Goal: Transaction & Acquisition: Purchase product/service

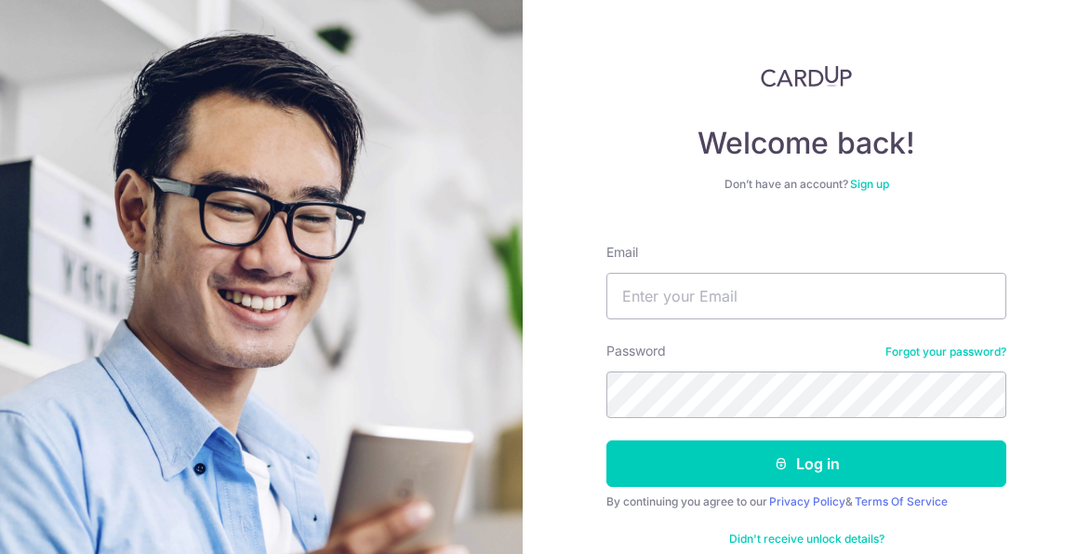
click at [742, 284] on input "Email" at bounding box center [807, 296] width 400 height 47
type input "[EMAIL_ADDRESS][DOMAIN_NAME]"
click at [607, 440] on button "Log in" at bounding box center [807, 463] width 400 height 47
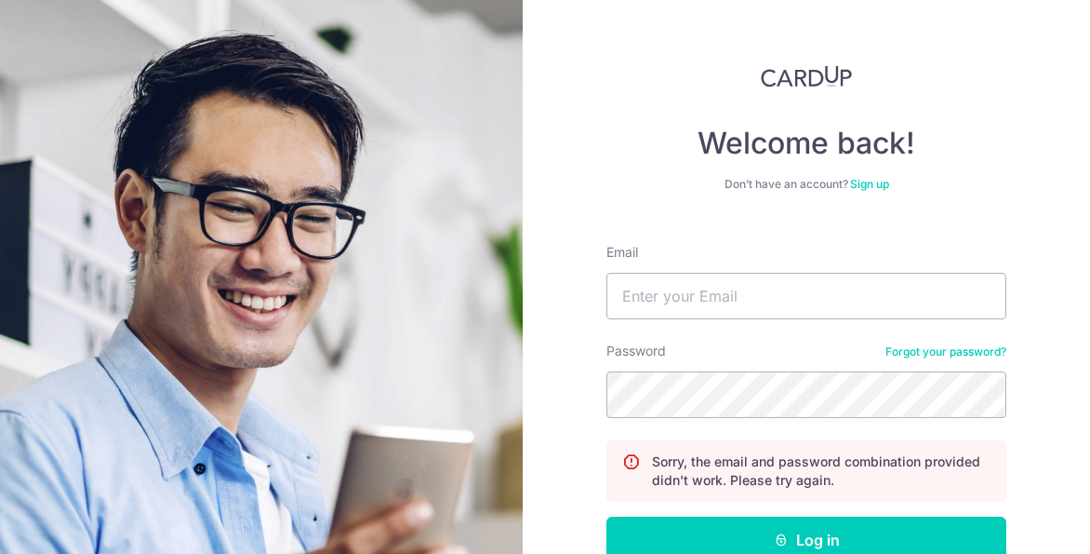
scroll to position [47, 0]
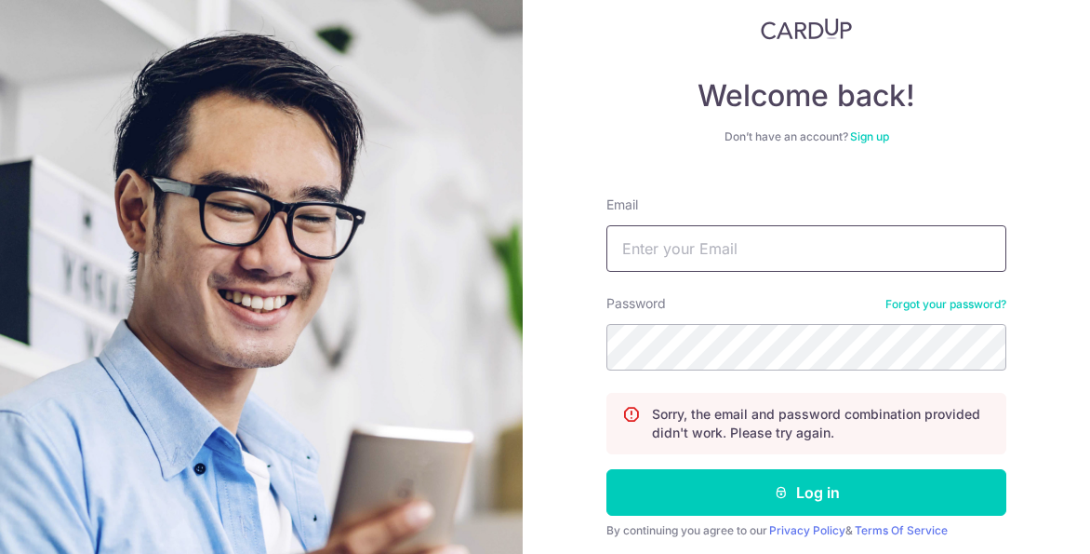
click at [761, 250] on input "Email" at bounding box center [807, 248] width 400 height 47
type input "[EMAIL_ADDRESS][DOMAIN_NAME]"
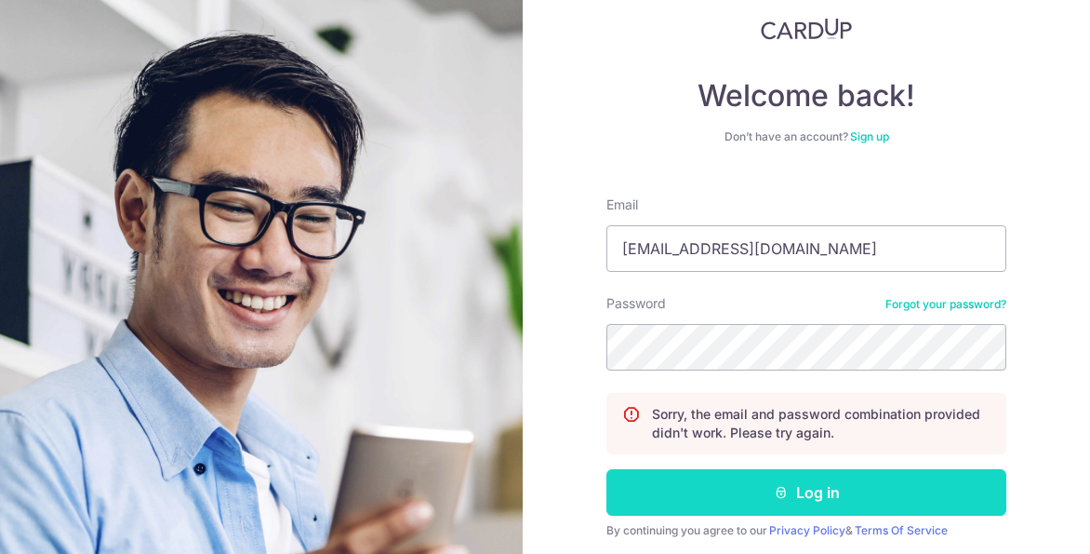
click at [772, 504] on button "Log in" at bounding box center [807, 492] width 400 height 47
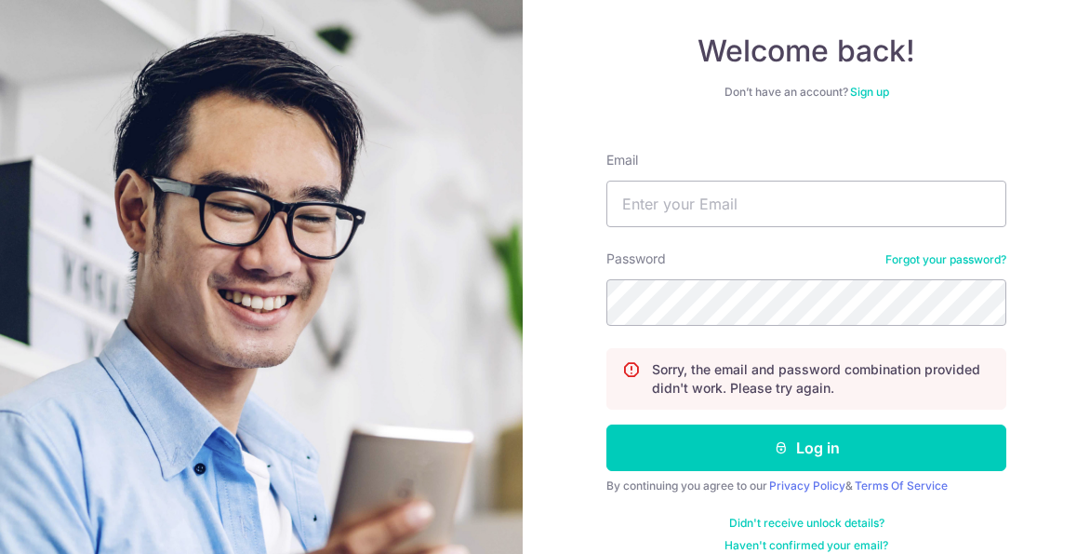
scroll to position [112, 0]
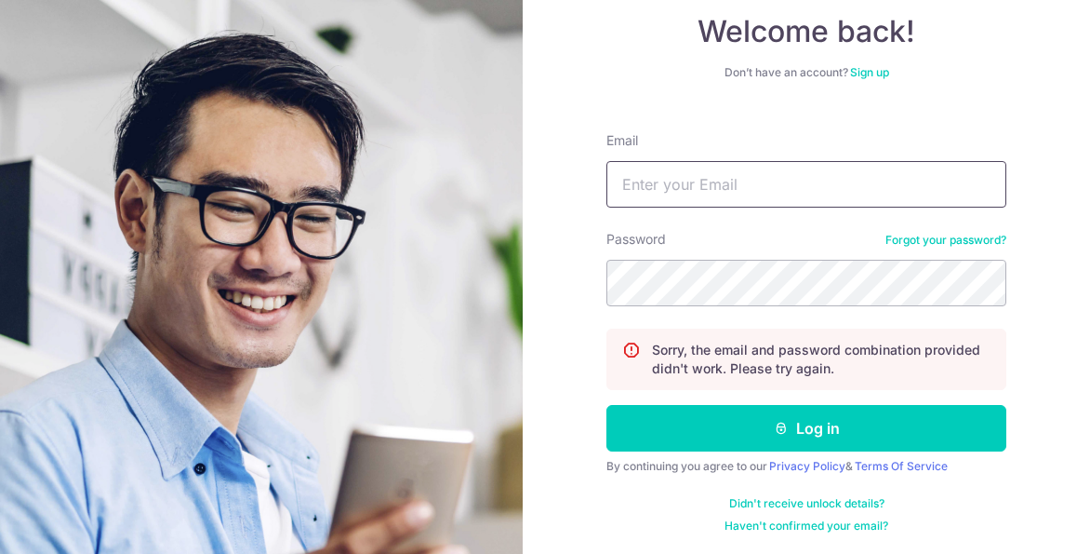
click at [742, 188] on input "Email" at bounding box center [807, 184] width 400 height 47
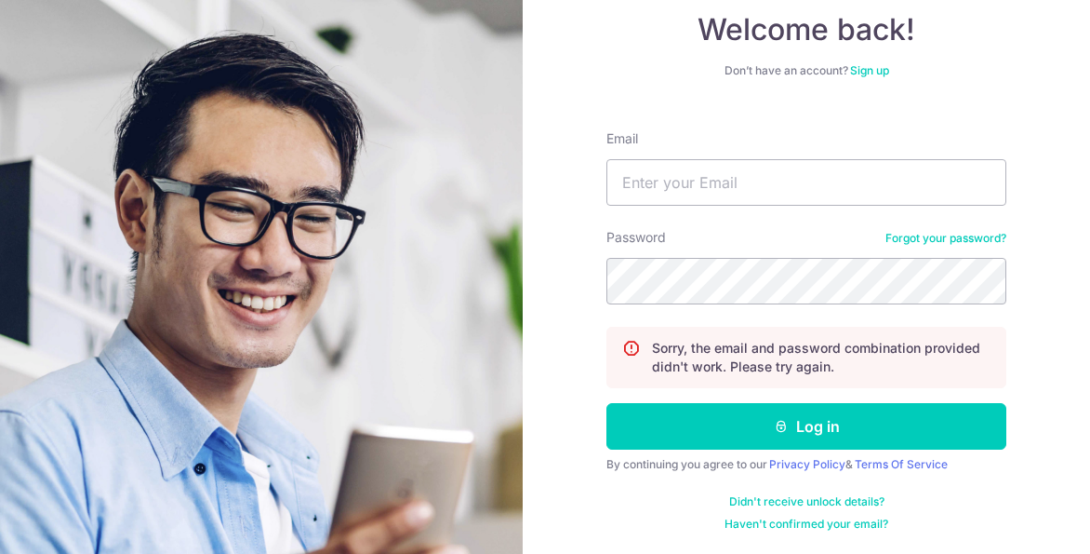
click at [907, 245] on link "Forgot your password?" at bounding box center [946, 238] width 121 height 15
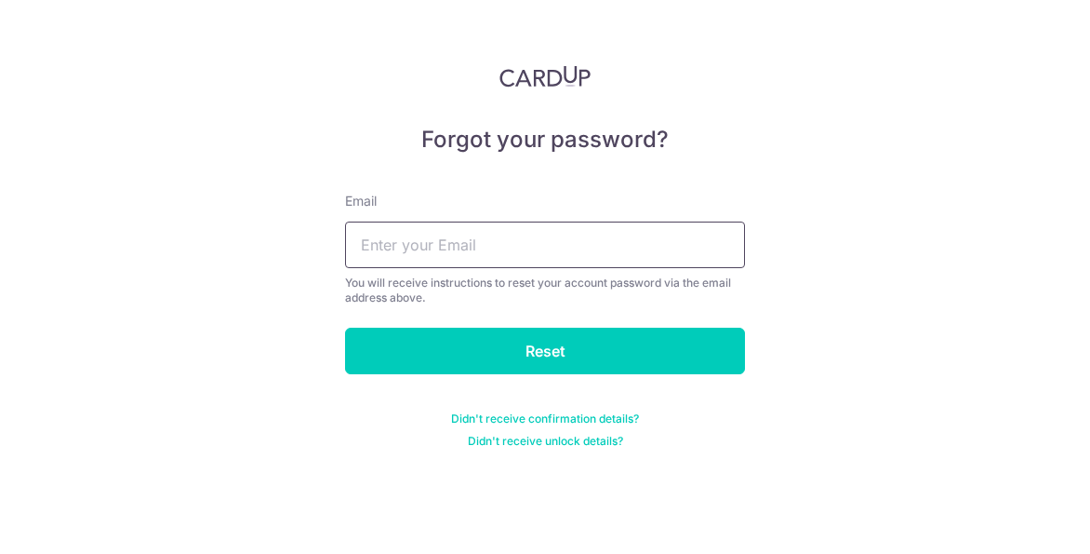
click at [612, 256] on input "text" at bounding box center [545, 244] width 400 height 47
type input "[EMAIL_ADDRESS][DOMAIN_NAME]"
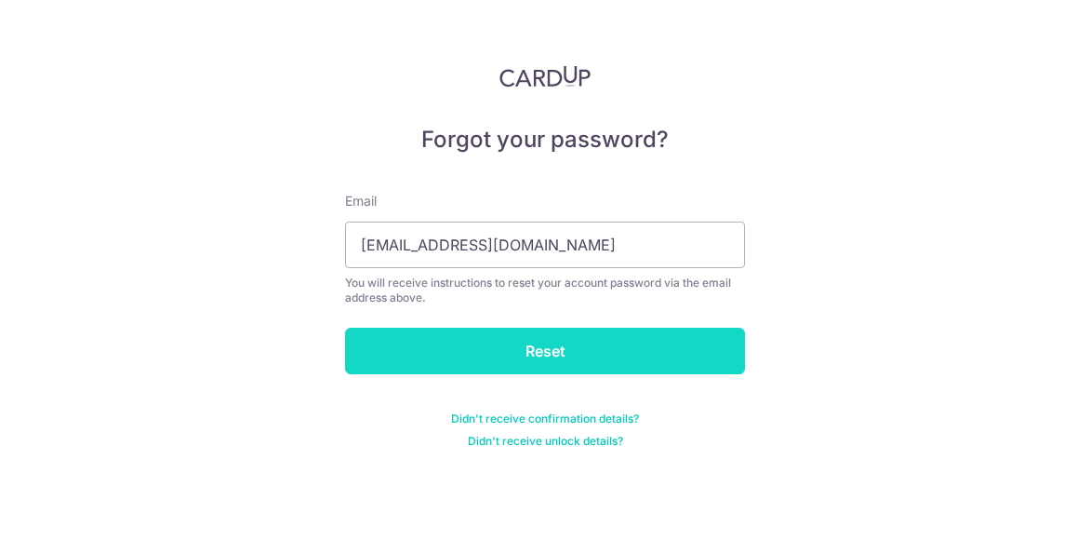
click at [528, 364] on input "Reset" at bounding box center [545, 351] width 400 height 47
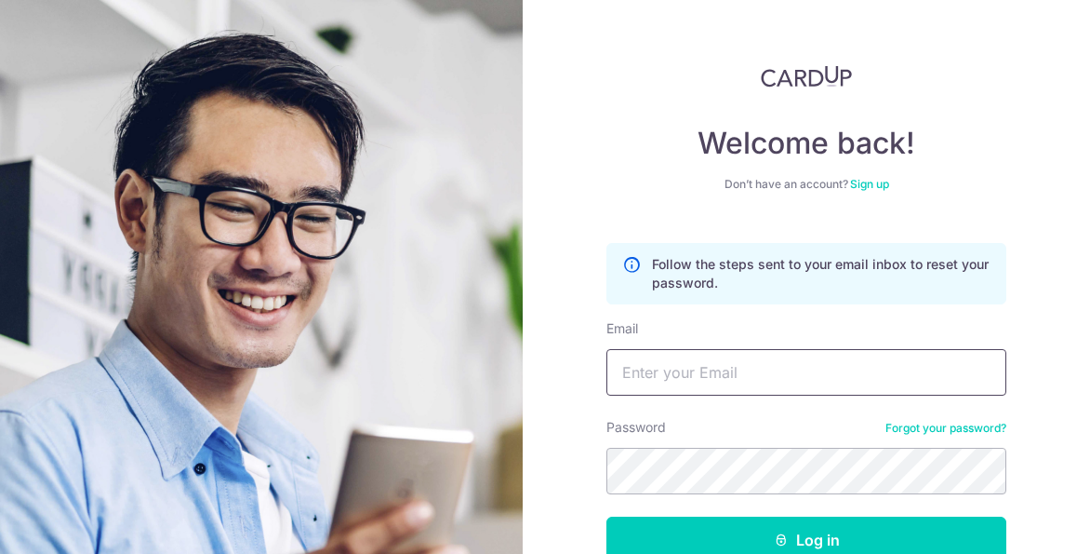
click at [716, 363] on input "Email" at bounding box center [807, 372] width 400 height 47
type input "yeochenghau@gmail.com"
click at [607, 516] on button "Log in" at bounding box center [807, 539] width 400 height 47
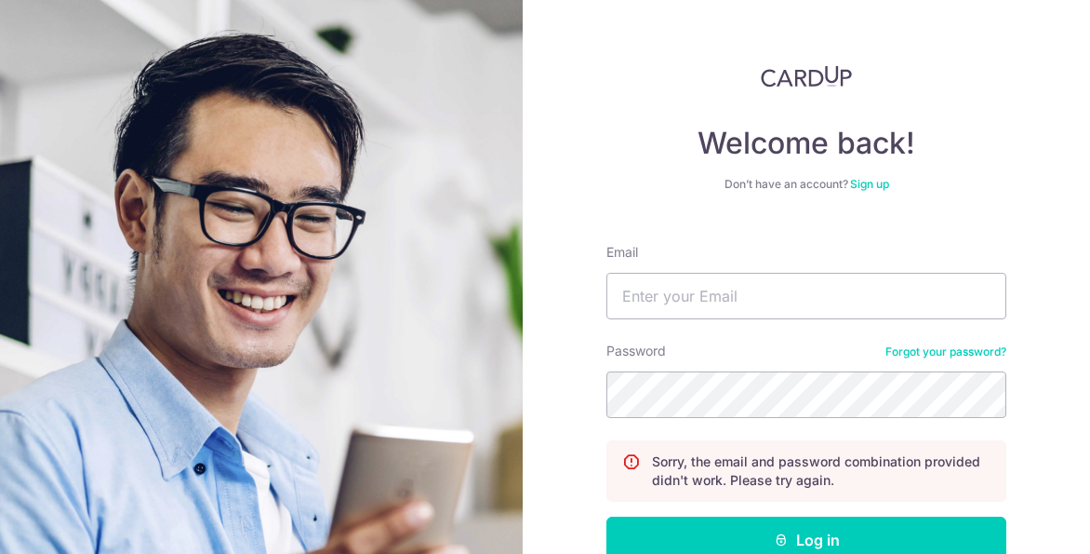
scroll to position [24, 0]
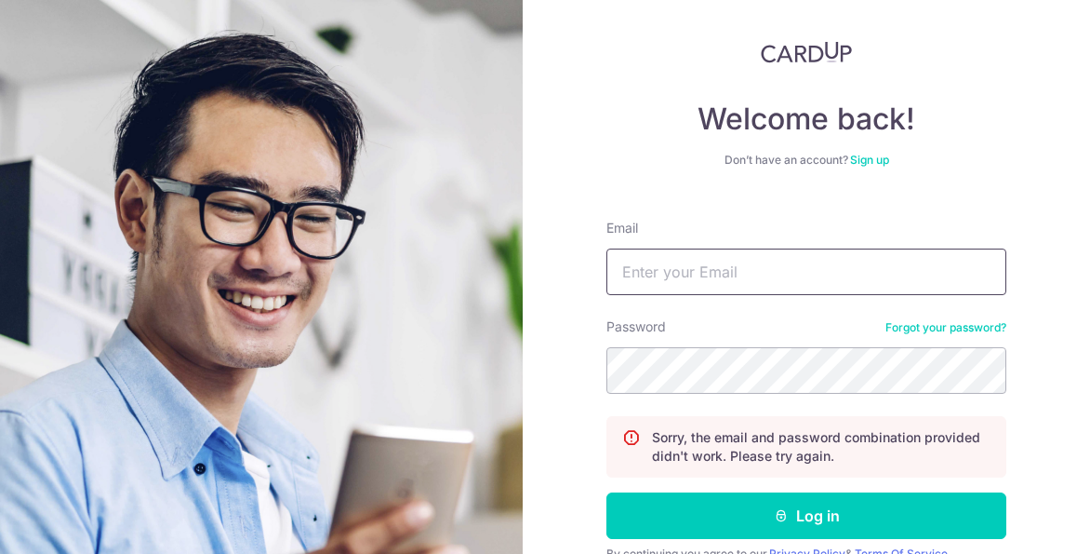
click at [748, 269] on input "Email" at bounding box center [807, 271] width 400 height 47
type input "[EMAIL_ADDRESS][DOMAIN_NAME]"
click at [607, 492] on button "Log in" at bounding box center [807, 515] width 400 height 47
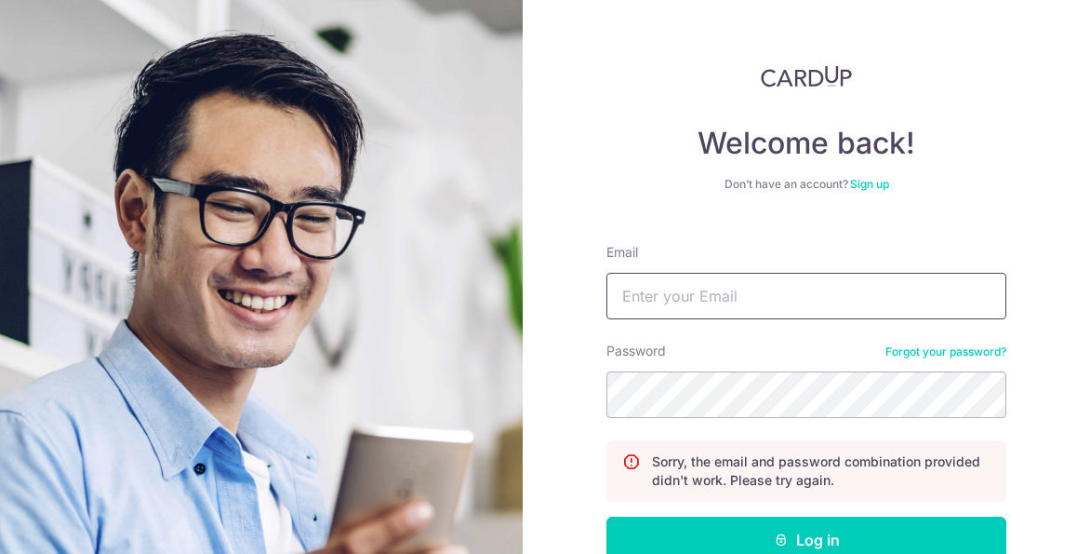
drag, startPoint x: 0, startPoint y: 0, endPoint x: 738, endPoint y: 290, distance: 792.9
click at [738, 290] on input "Email" at bounding box center [807, 296] width 400 height 47
type input "yeochenghau@gmail.com"
click at [607, 516] on button "Log in" at bounding box center [807, 539] width 400 height 47
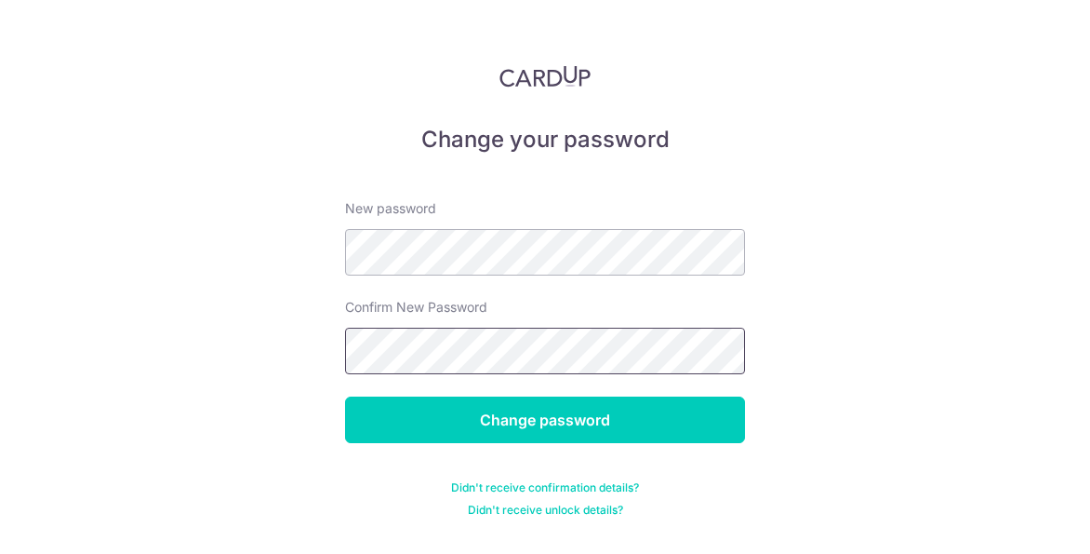
click at [345, 396] on input "Change password" at bounding box center [545, 419] width 400 height 47
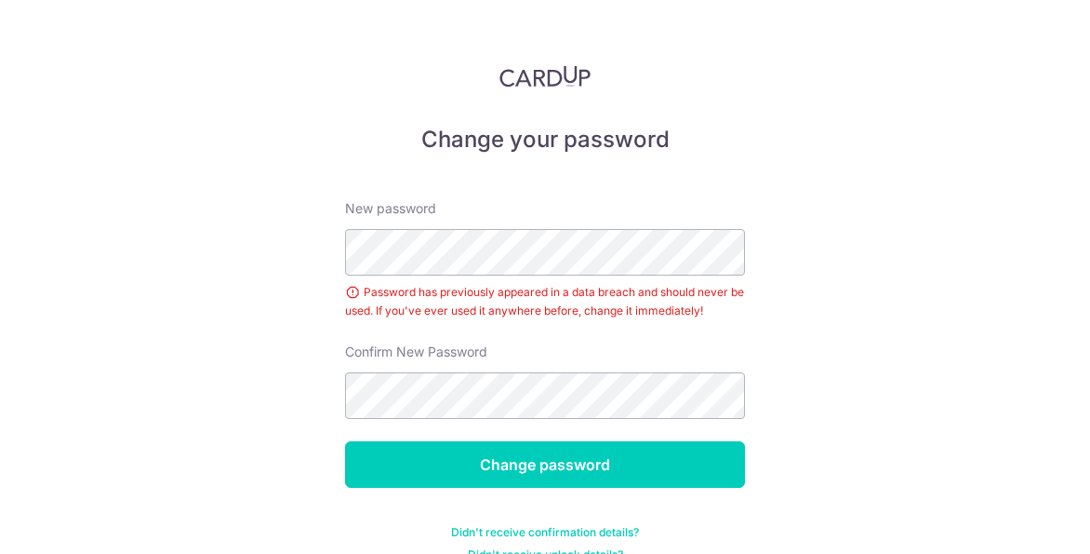
scroll to position [31, 0]
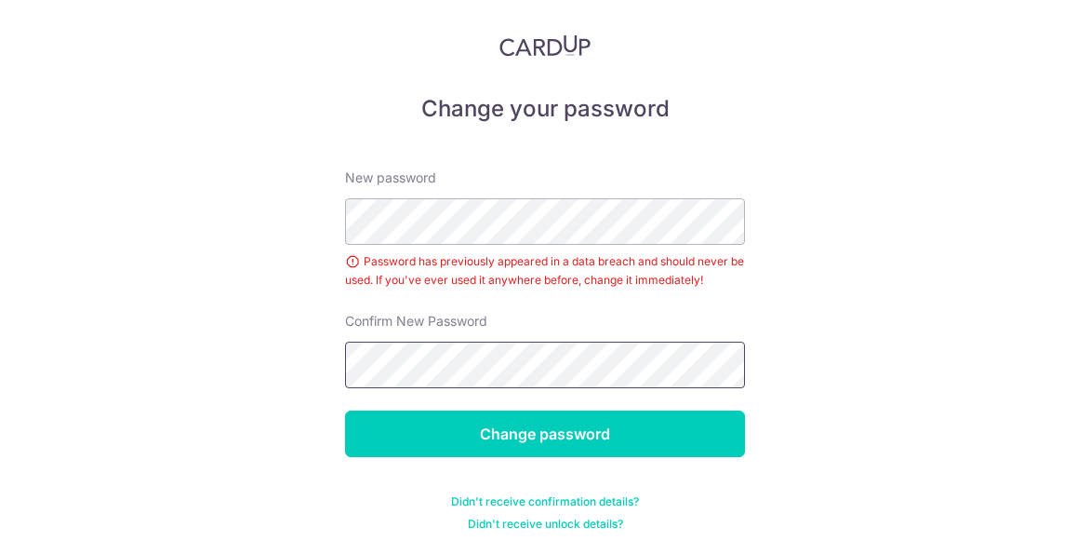
click at [345, 410] on input "Change password" at bounding box center [545, 433] width 400 height 47
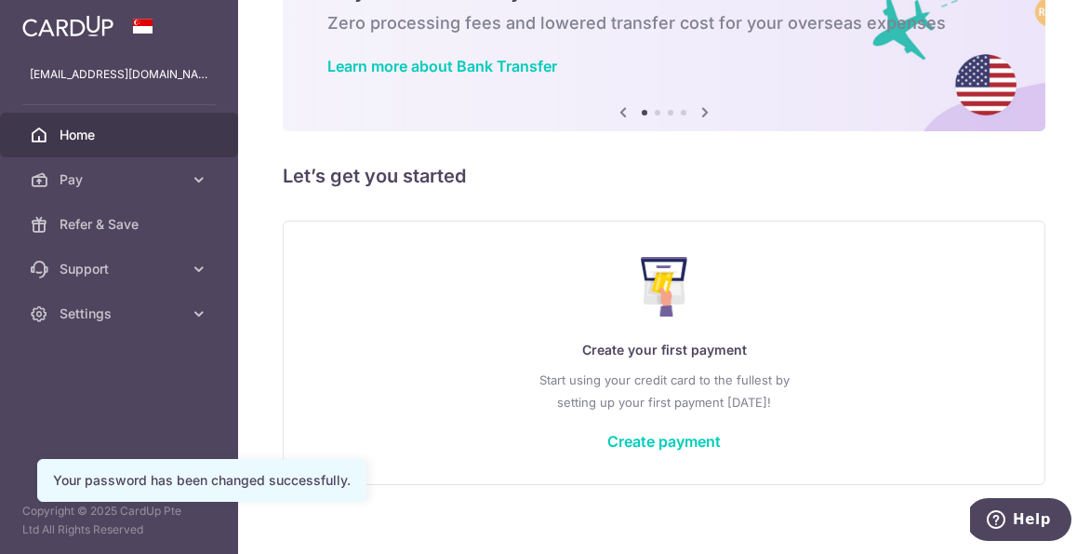
scroll to position [121, 0]
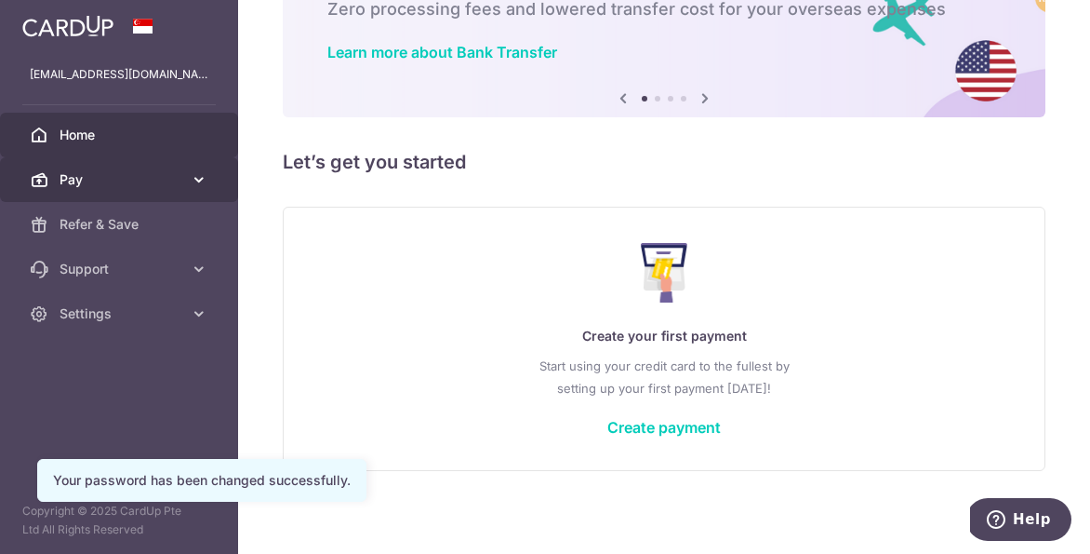
click at [209, 182] on link "Pay" at bounding box center [119, 179] width 238 height 45
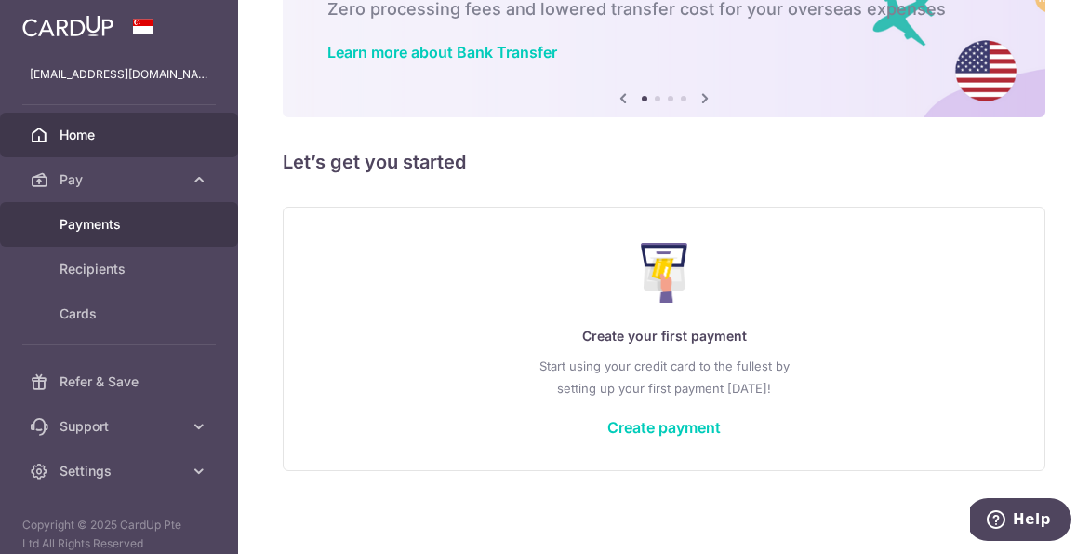
click at [128, 227] on span "Payments" at bounding box center [121, 224] width 123 height 19
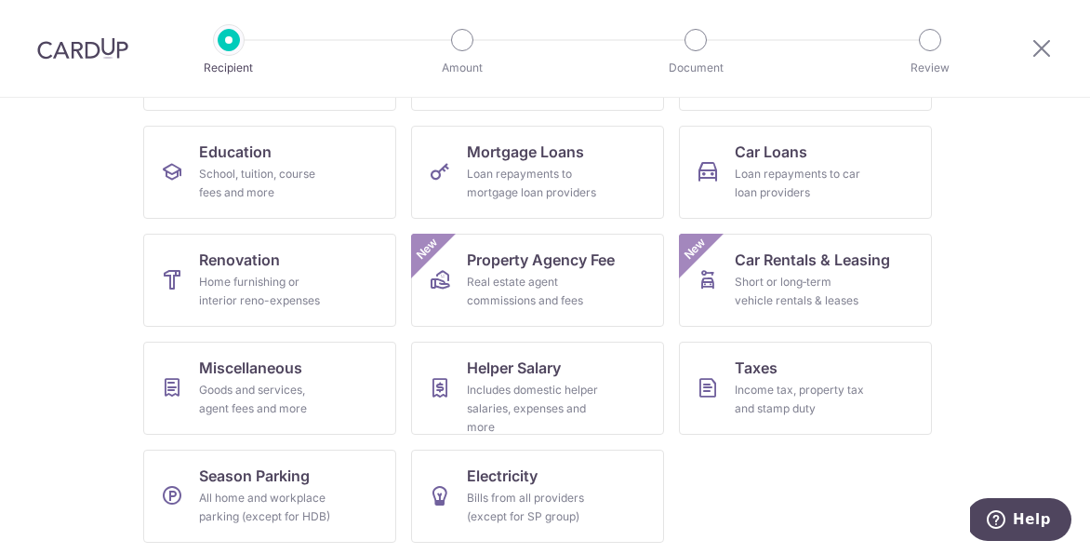
scroll to position [279, 0]
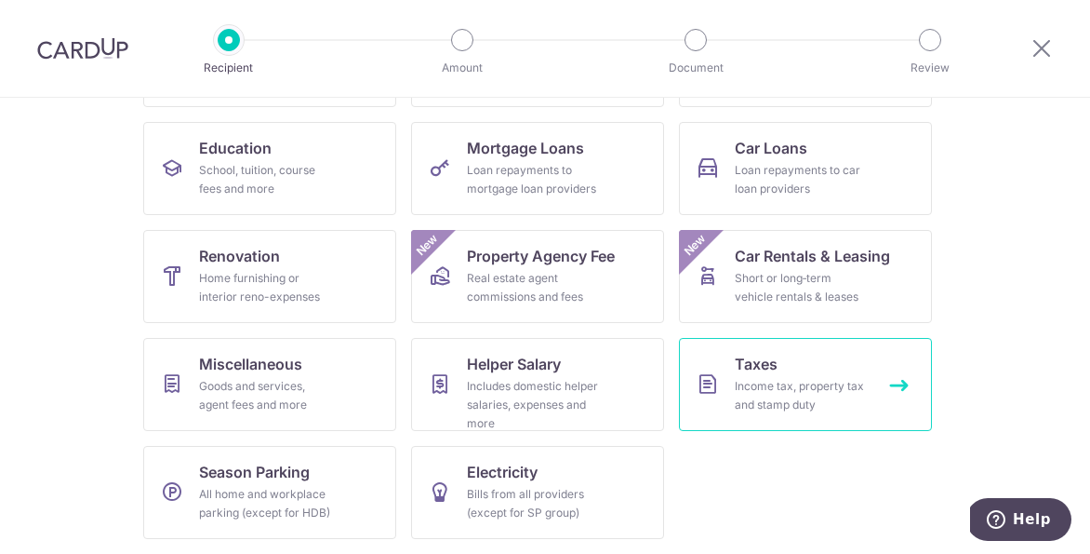
click at [756, 385] on div "Income tax, property tax and stamp duty" at bounding box center [802, 395] width 134 height 37
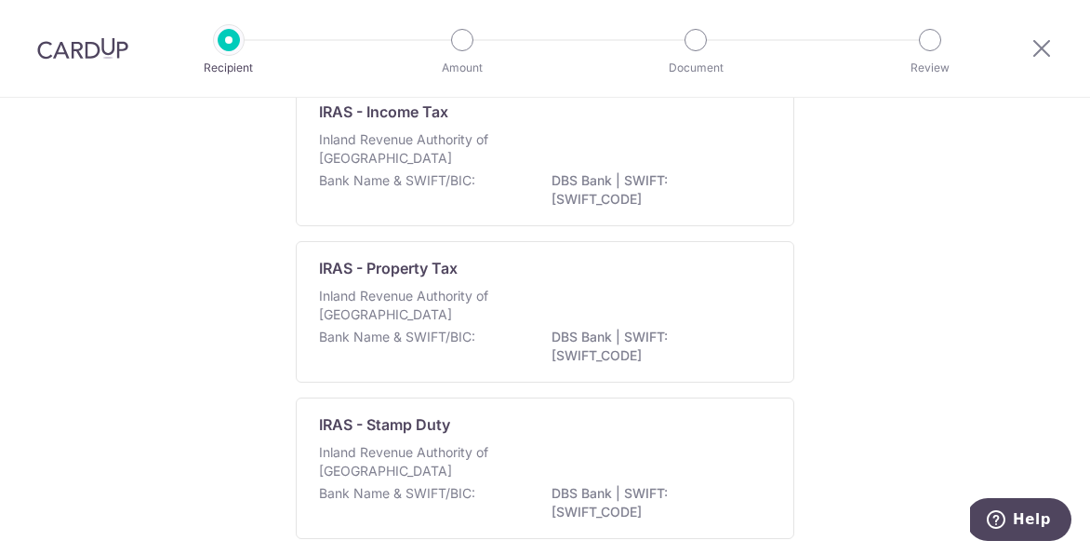
scroll to position [7, 0]
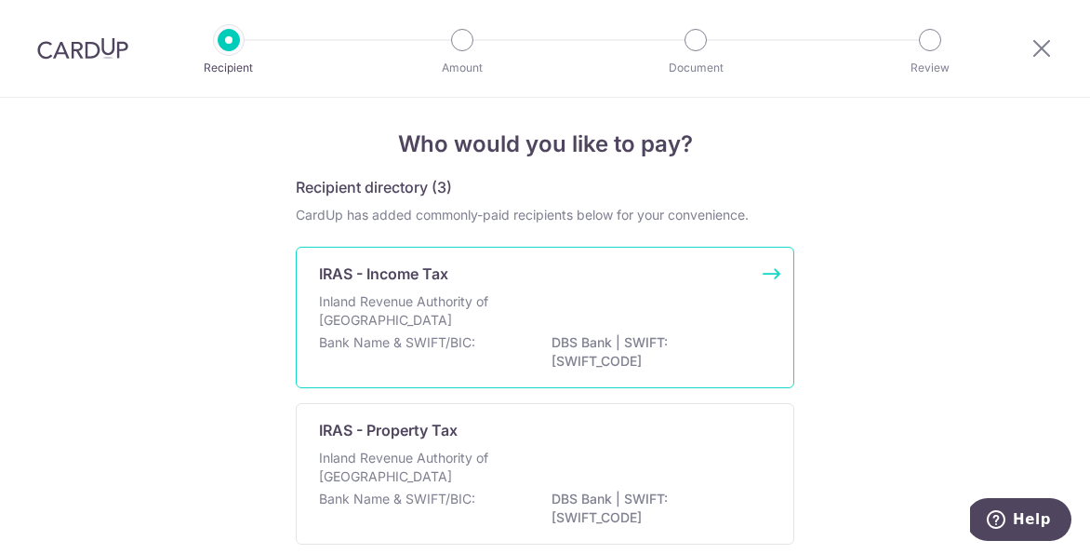
click at [641, 295] on div "Inland Revenue Authority of Singapore" at bounding box center [545, 312] width 452 height 41
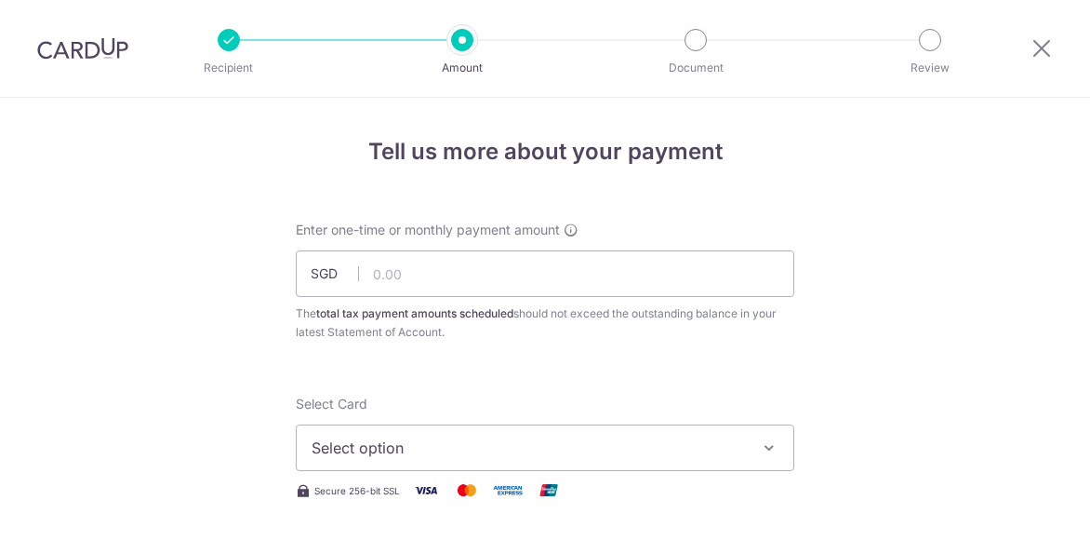
click at [609, 285] on input "text" at bounding box center [545, 273] width 499 height 47
click at [687, 451] on button "Select option" at bounding box center [545, 447] width 499 height 47
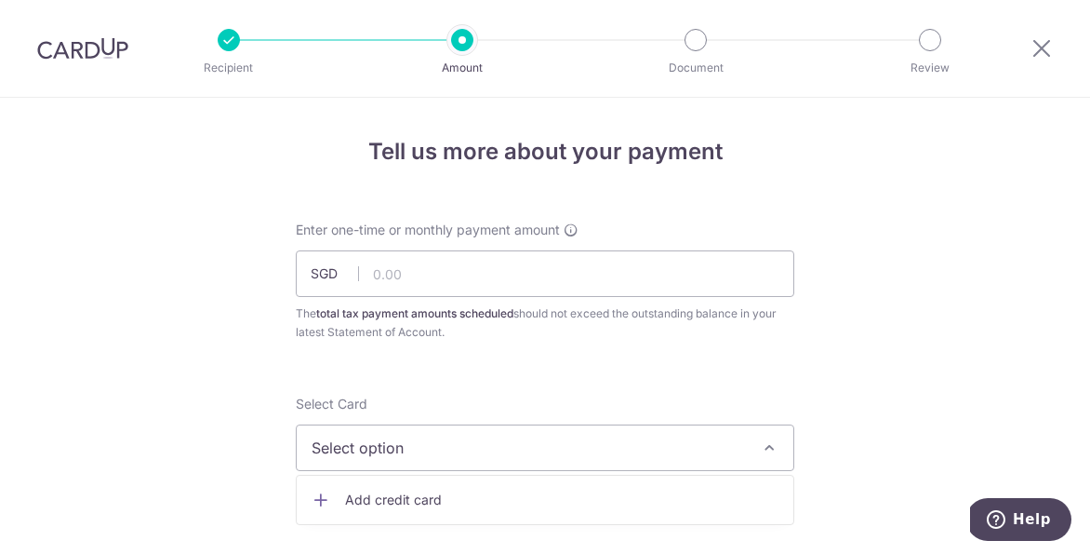
click at [701, 451] on button "Select option" at bounding box center [545, 447] width 499 height 47
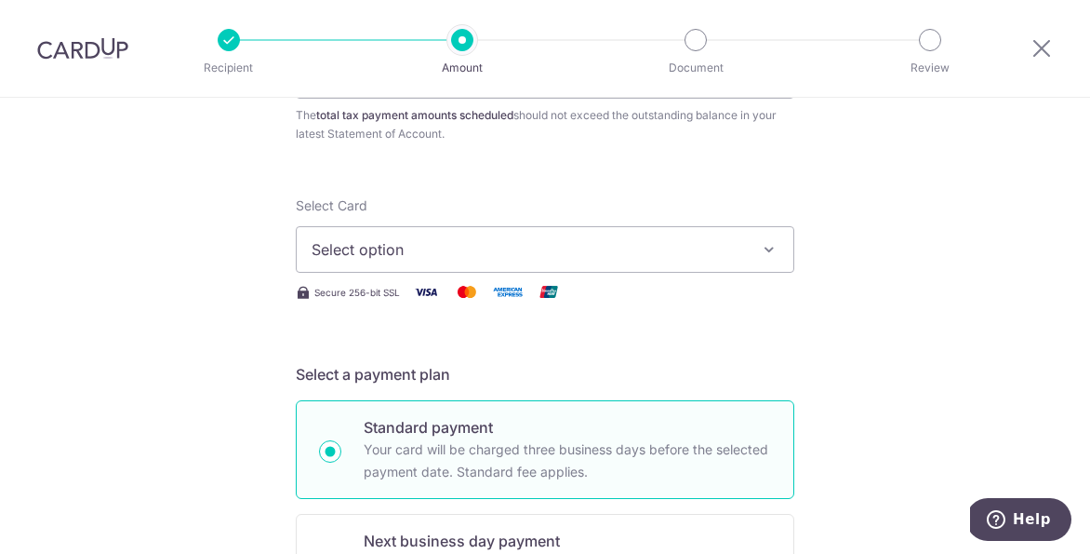
click at [767, 439] on p "Your card will be charged three business days before the selected payment date.…" at bounding box center [568, 460] width 408 height 45
click at [341, 440] on input "Standard payment Your card will be charged three business days before the selec…" at bounding box center [330, 451] width 22 height 22
radio input "true"
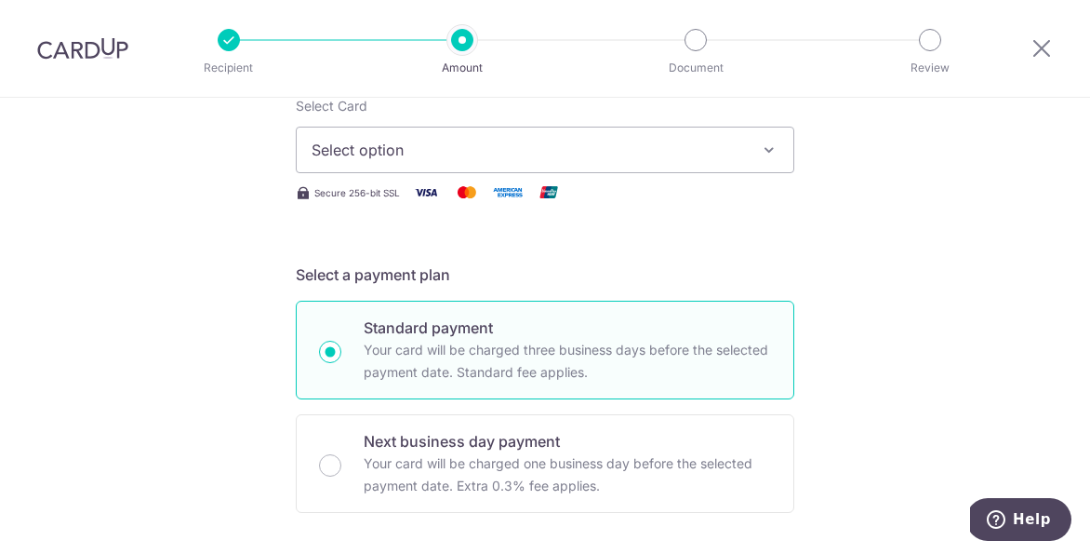
scroll to position [275, 0]
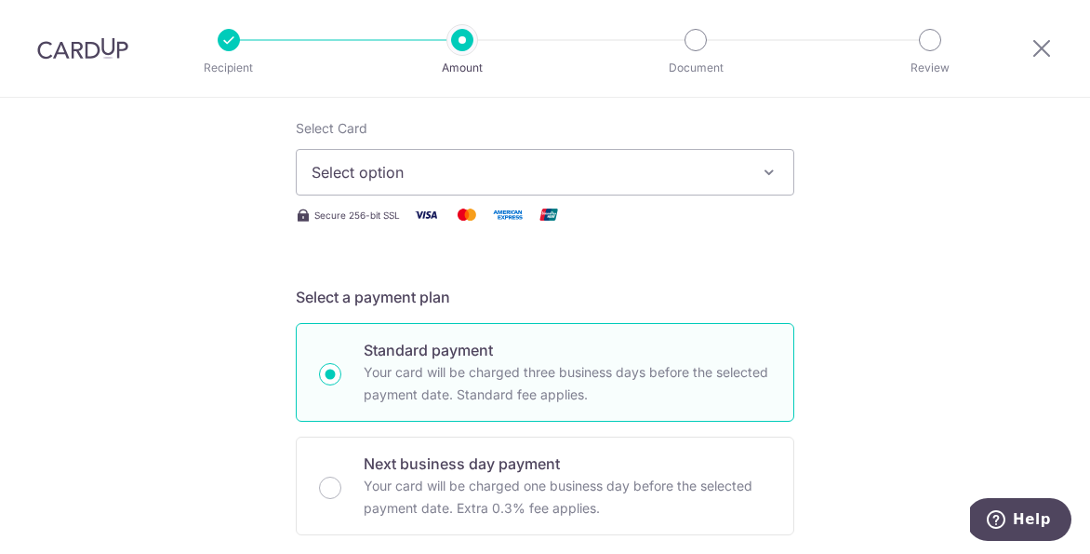
click at [479, 143] on div "Select Card Select option Add credit card" at bounding box center [545, 157] width 499 height 76
click at [475, 163] on span "Select option" at bounding box center [529, 172] width 434 height 22
click at [457, 222] on span "Add credit card" at bounding box center [562, 224] width 434 height 19
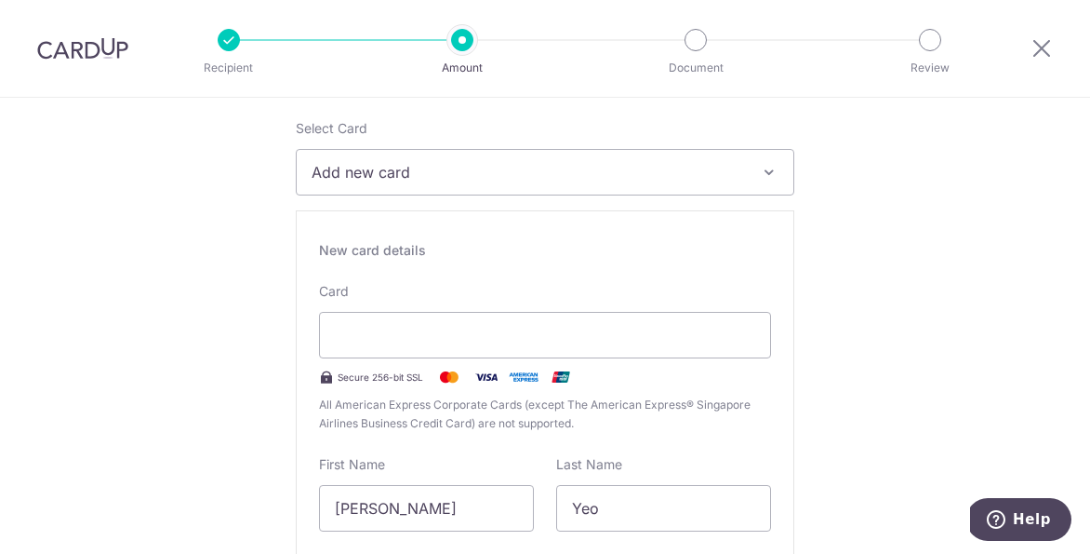
type input "05 / 2028"
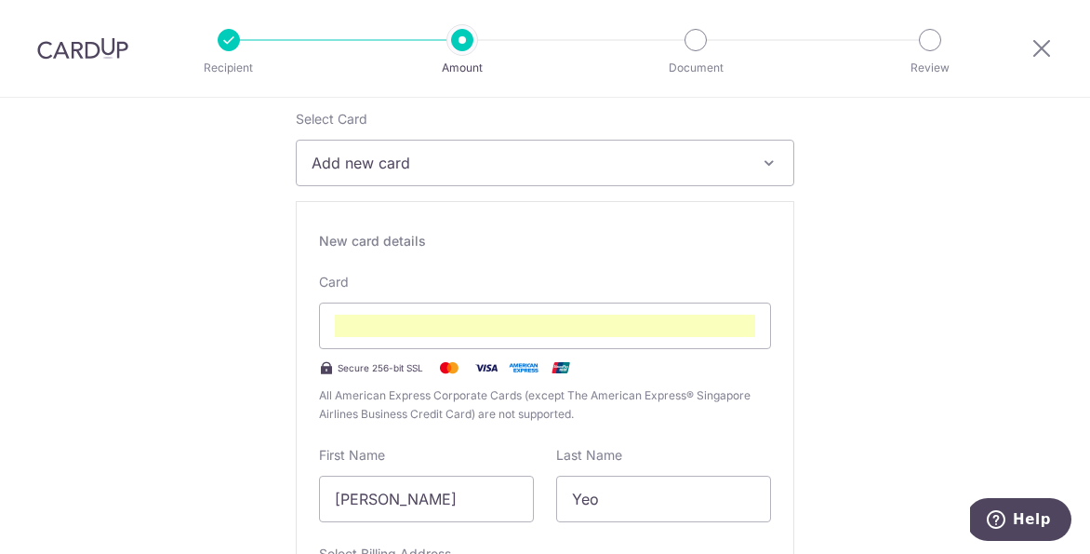
scroll to position [354, 0]
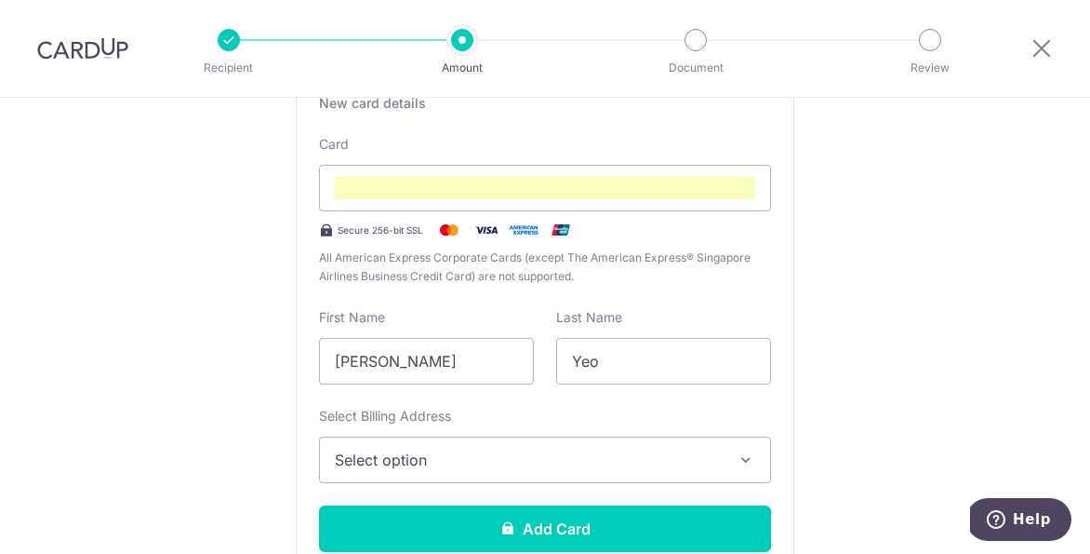
scroll to position [503, 0]
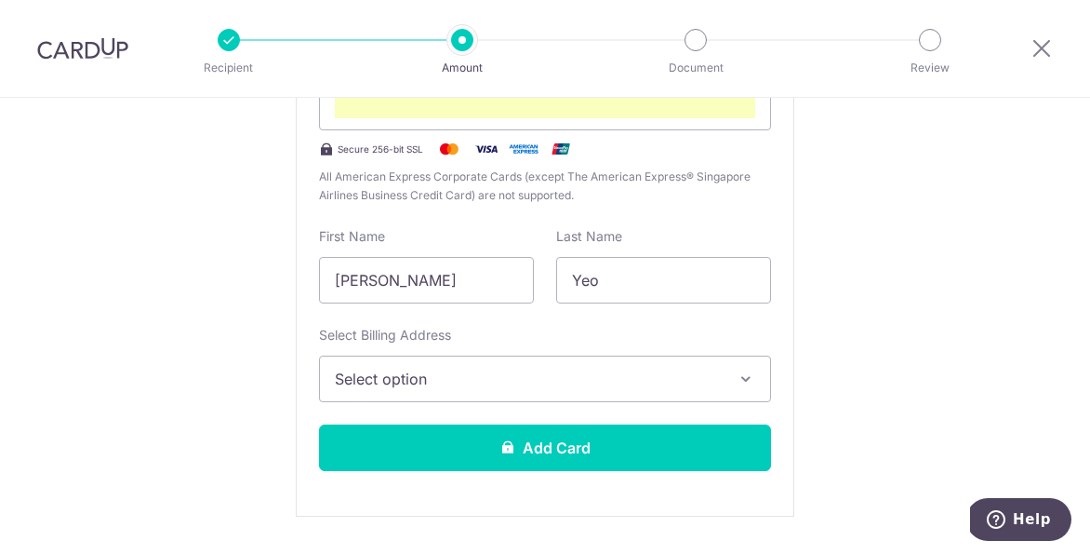
click at [674, 381] on span "Select option" at bounding box center [528, 379] width 387 height 22
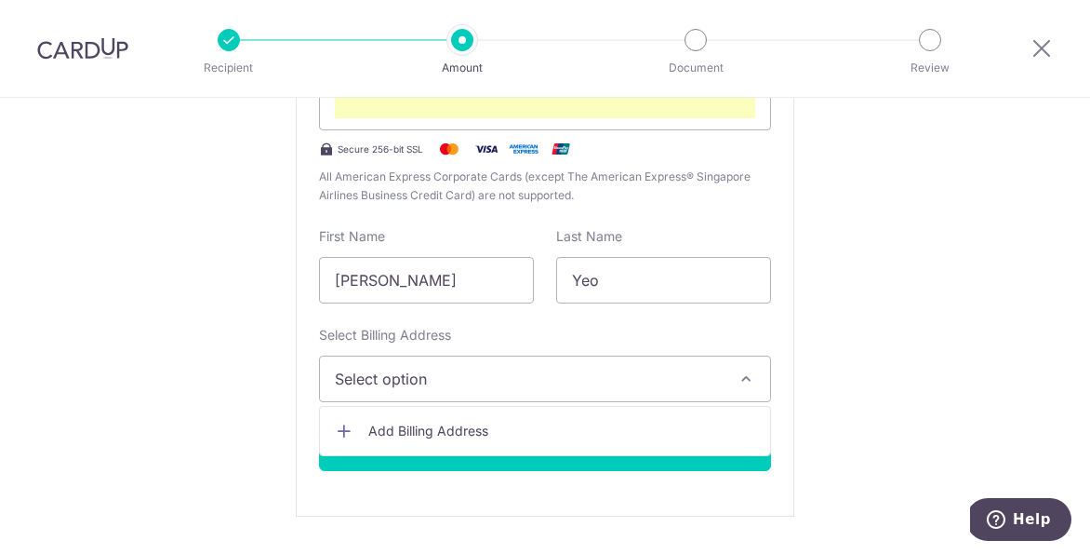
click at [598, 428] on span "Add Billing Address" at bounding box center [561, 430] width 387 height 19
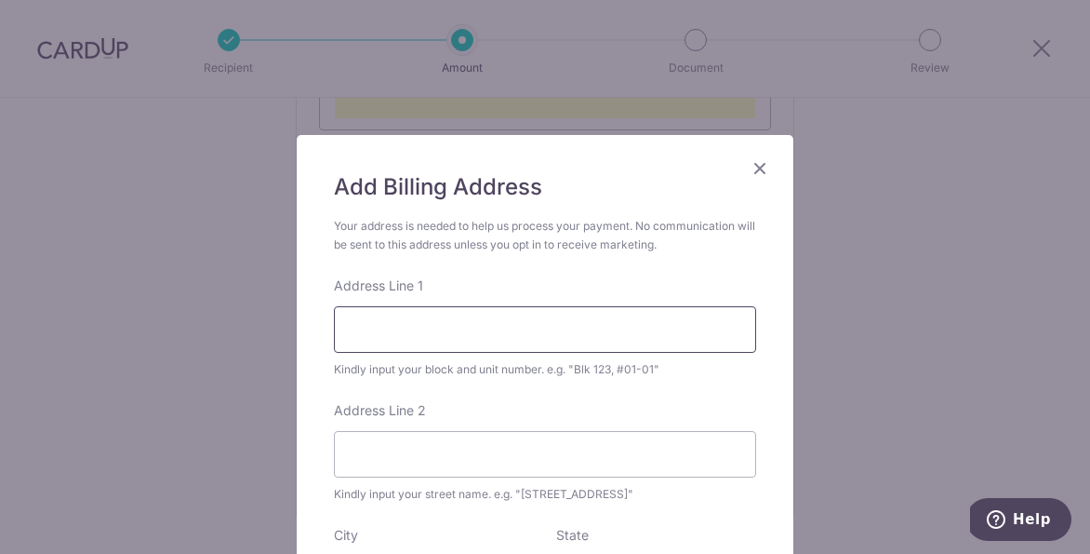
click at [458, 337] on input "Address Line 1" at bounding box center [545, 329] width 422 height 47
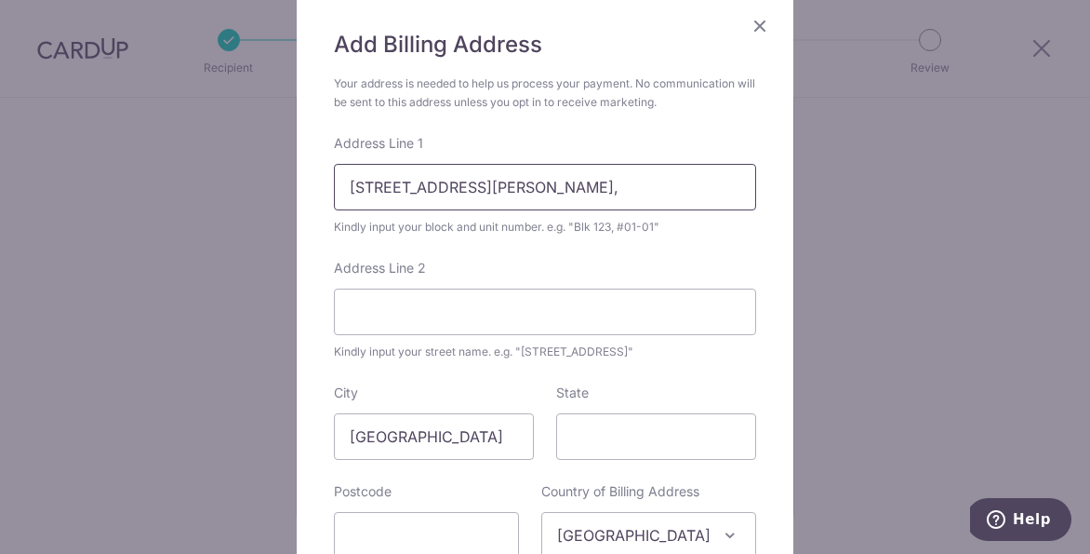
scroll to position [141, 0]
type input "55 Meyer Road, #13-01, The Seafront on Meyer"
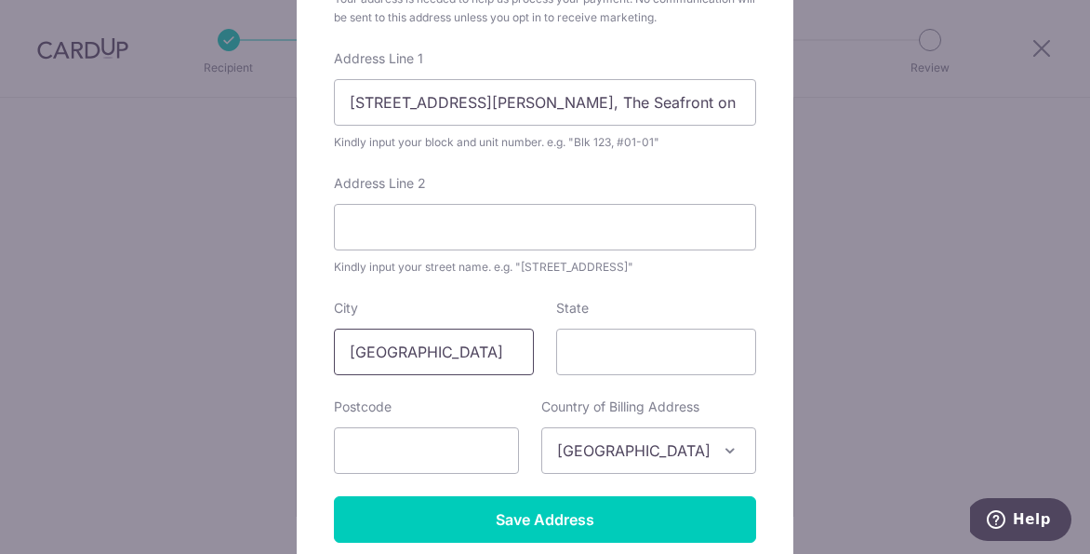
scroll to position [231, 0]
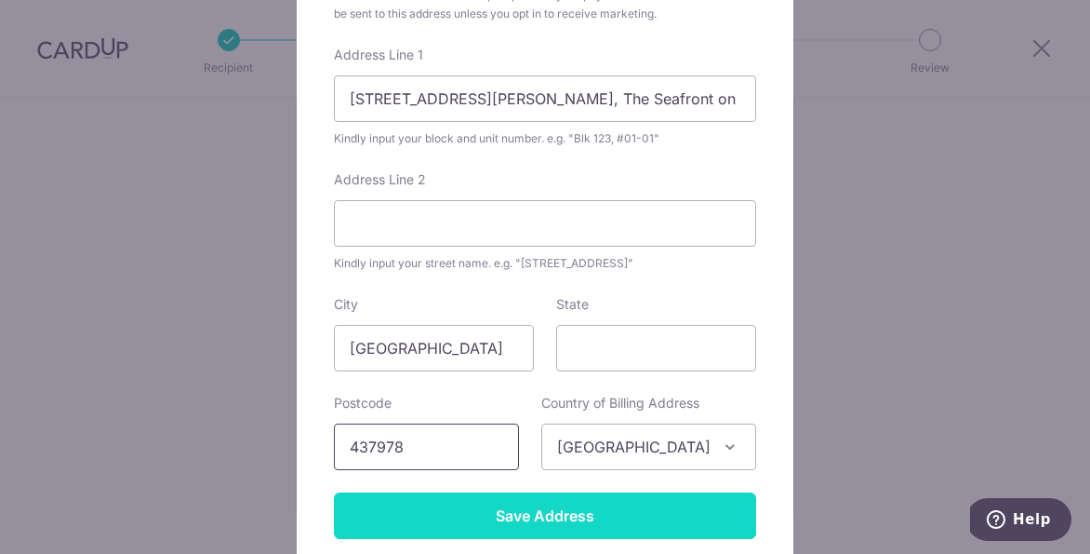
type input "437978"
click at [563, 502] on input "Save Address" at bounding box center [545, 515] width 422 height 47
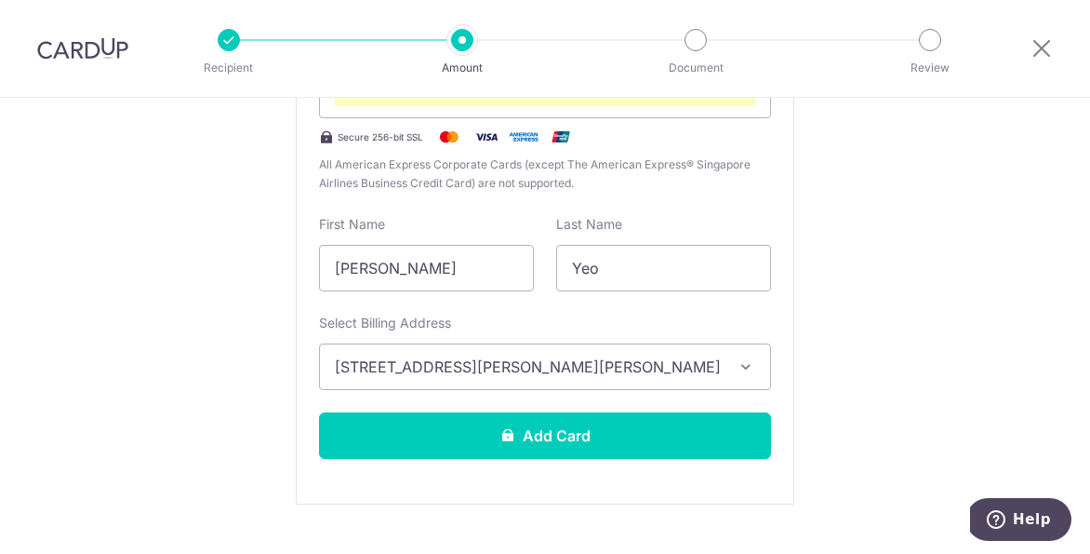
scroll to position [515, 0]
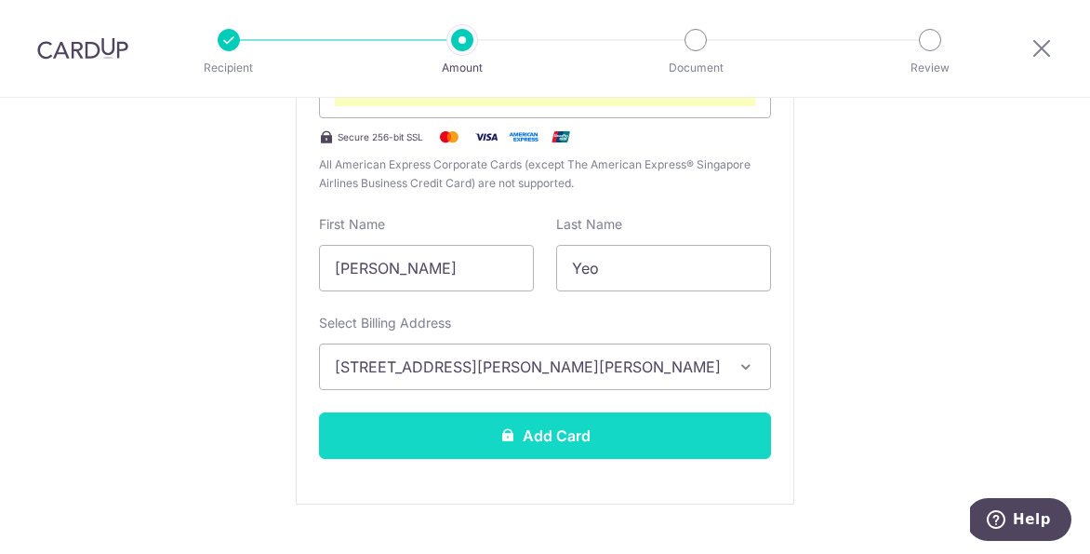
click at [583, 424] on button "Add Card" at bounding box center [545, 435] width 452 height 47
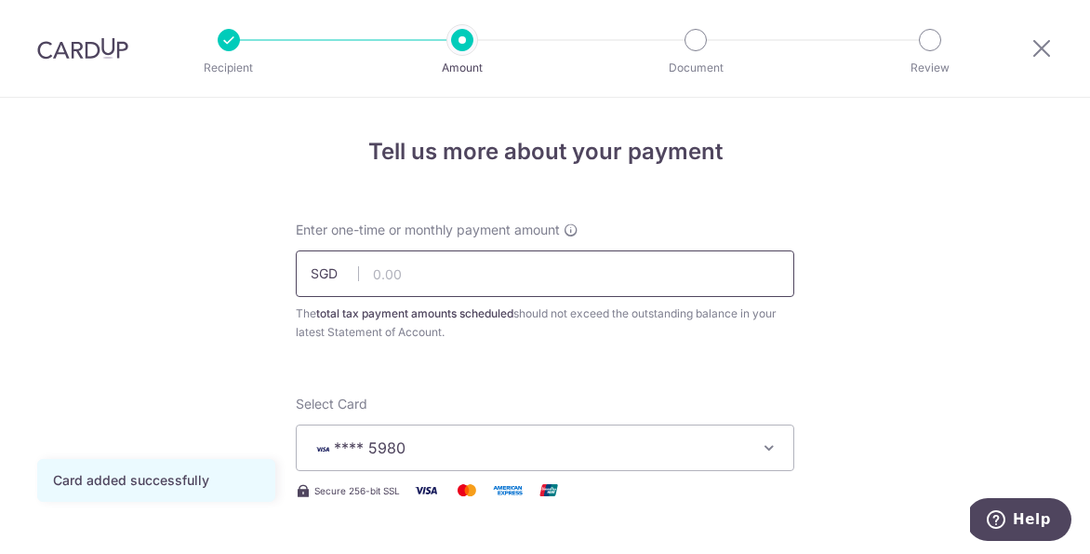
click at [542, 279] on input "text" at bounding box center [545, 273] width 499 height 47
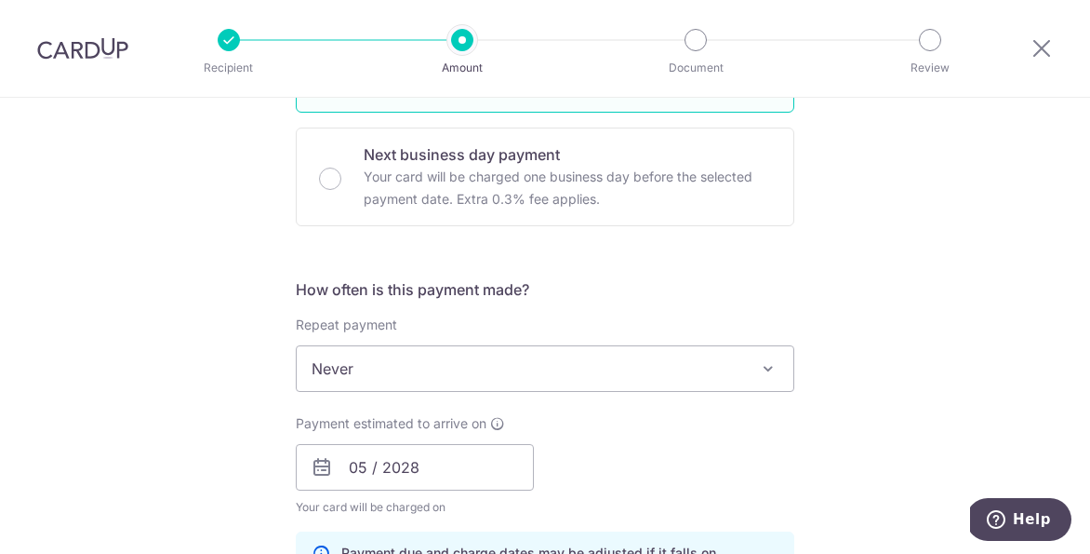
scroll to position [589, 0]
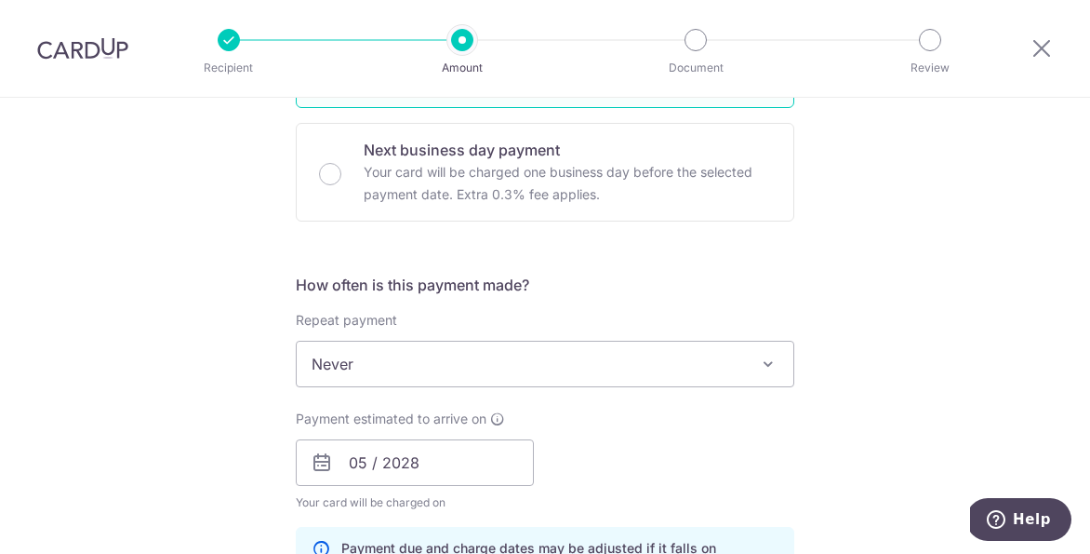
click at [653, 367] on span "Never" at bounding box center [545, 363] width 497 height 45
type input "4,373.87"
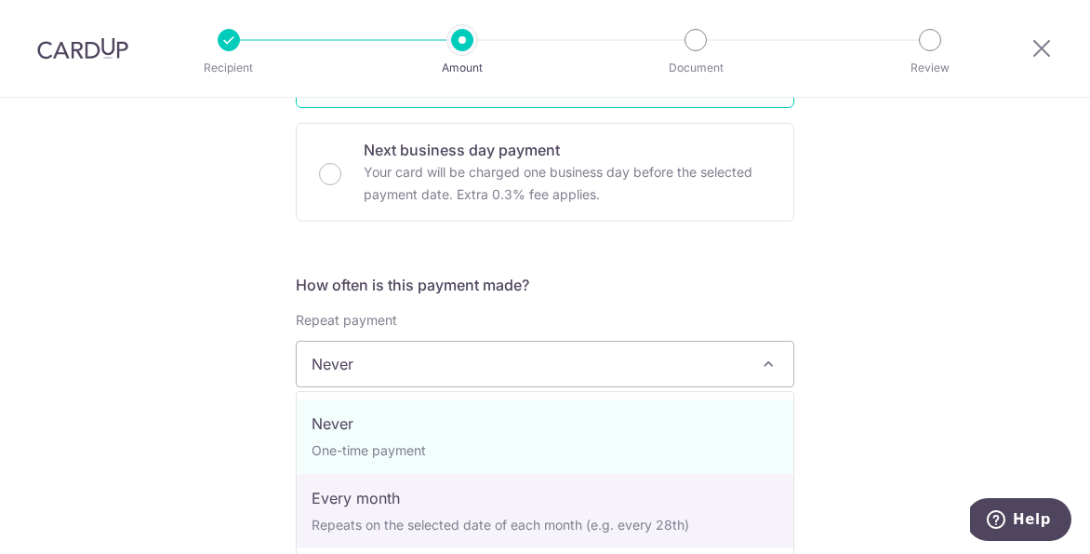
select select "3"
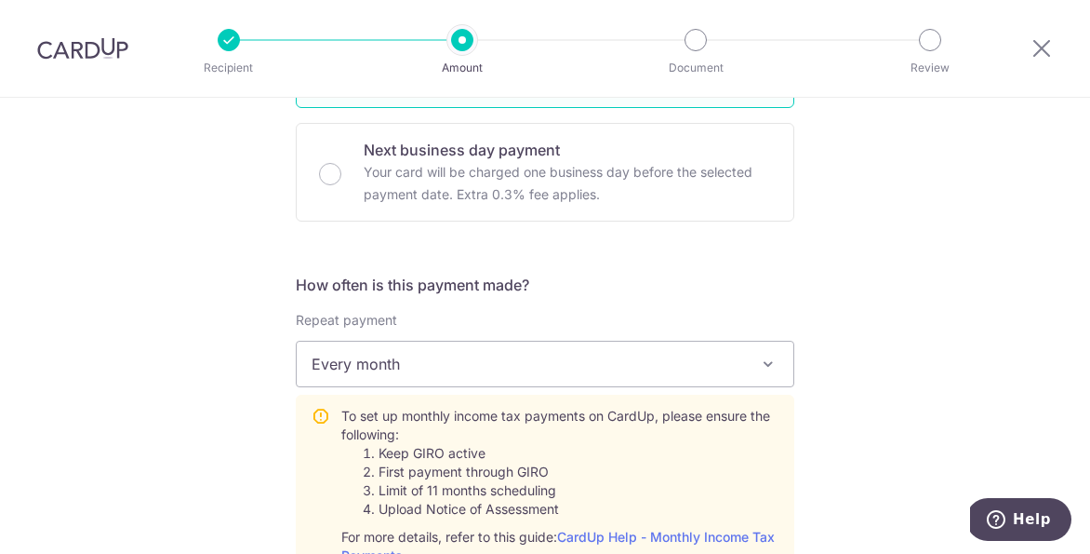
click at [880, 360] on div "Tell us more about your payment Enter one-time or monthly payment amount SGD 4,…" at bounding box center [545, 517] width 1090 height 2016
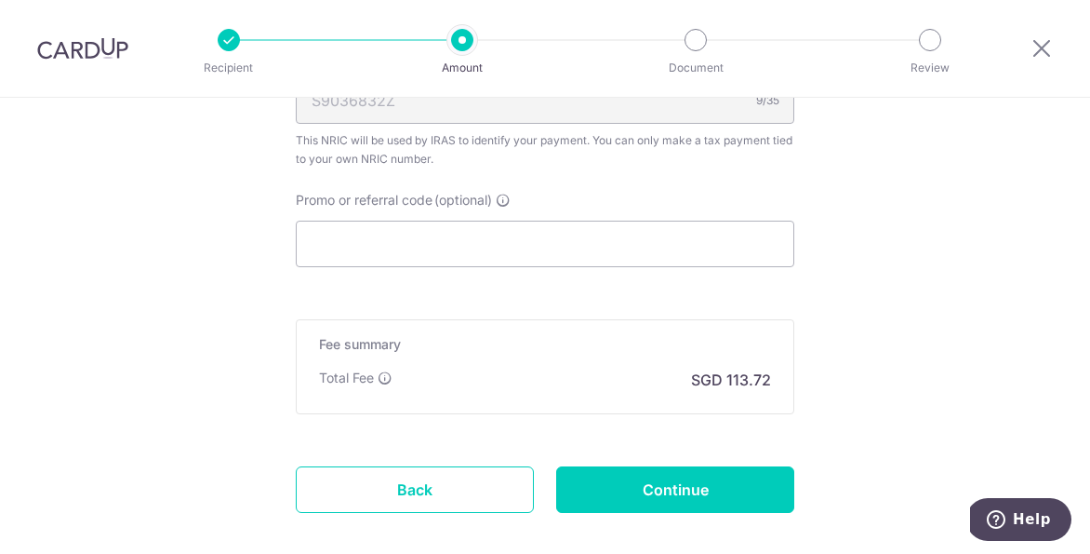
scroll to position [1404, 0]
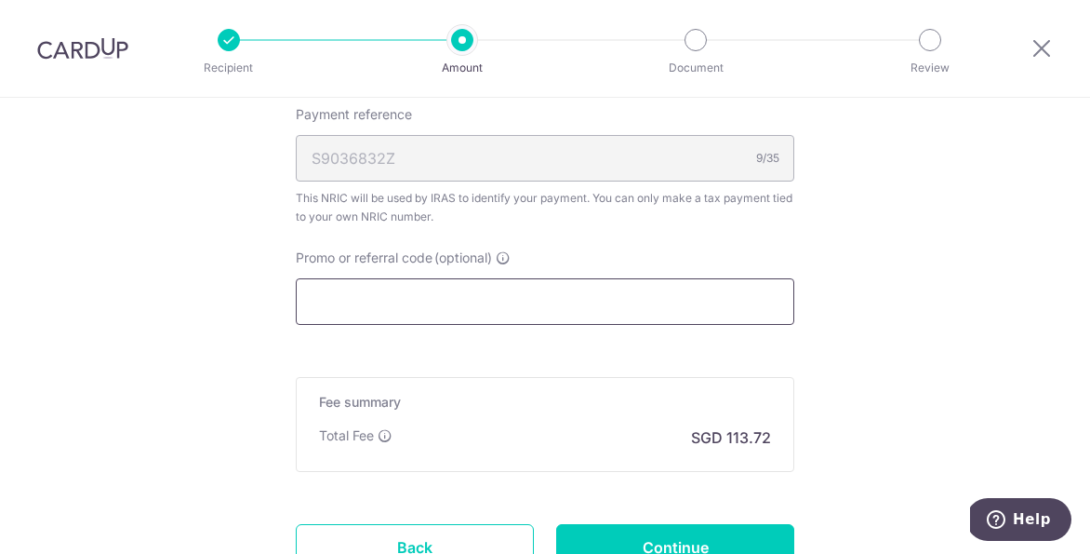
click at [534, 301] on input "Promo or referral code (optional)" at bounding box center [545, 301] width 499 height 47
paste input "VTAX25R"
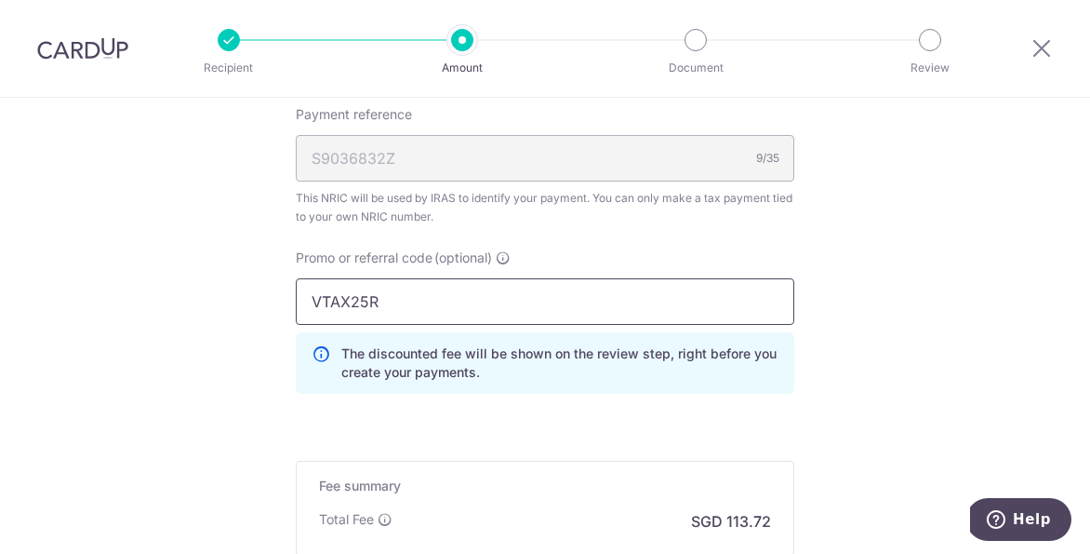
type input "VTAX25R"
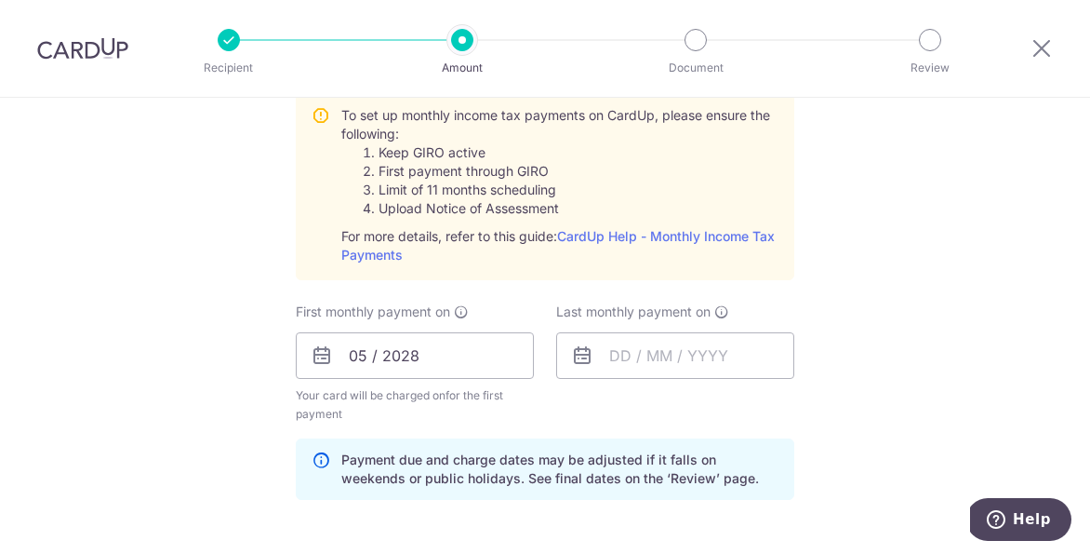
scroll to position [889, 0]
click at [450, 361] on input "05 / 2028" at bounding box center [415, 356] width 238 height 47
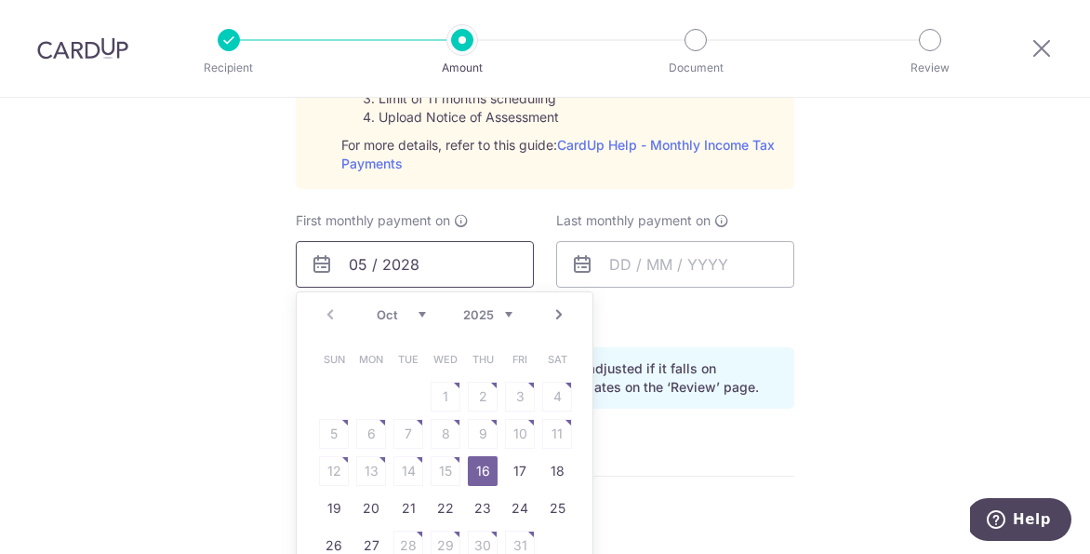
scroll to position [996, 0]
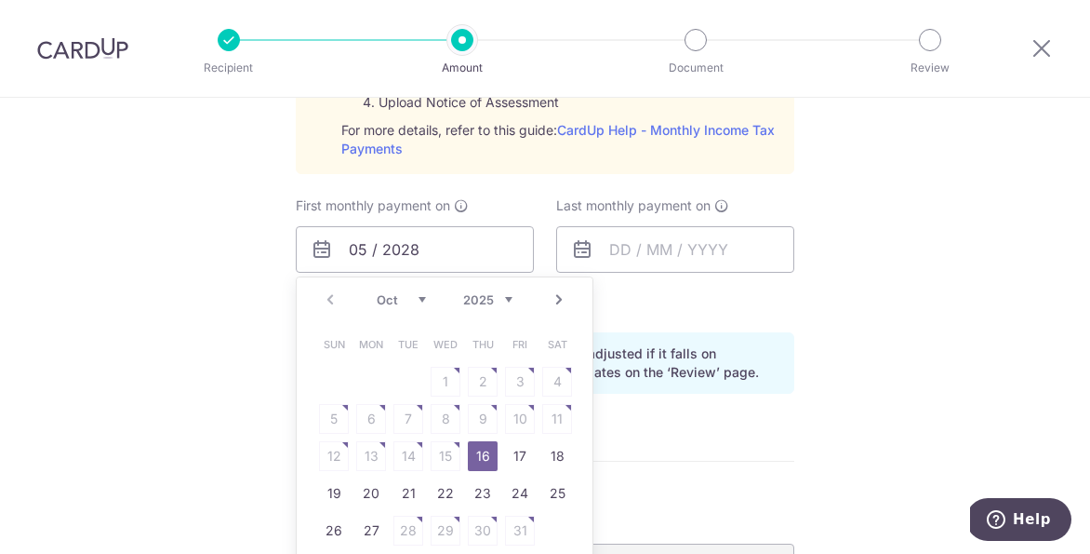
click at [559, 296] on link "Next" at bounding box center [559, 299] width 22 height 22
click at [329, 304] on link "Prev" at bounding box center [330, 299] width 22 height 22
click at [369, 533] on link "27" at bounding box center [371, 530] width 30 height 30
type input "27/10/2025"
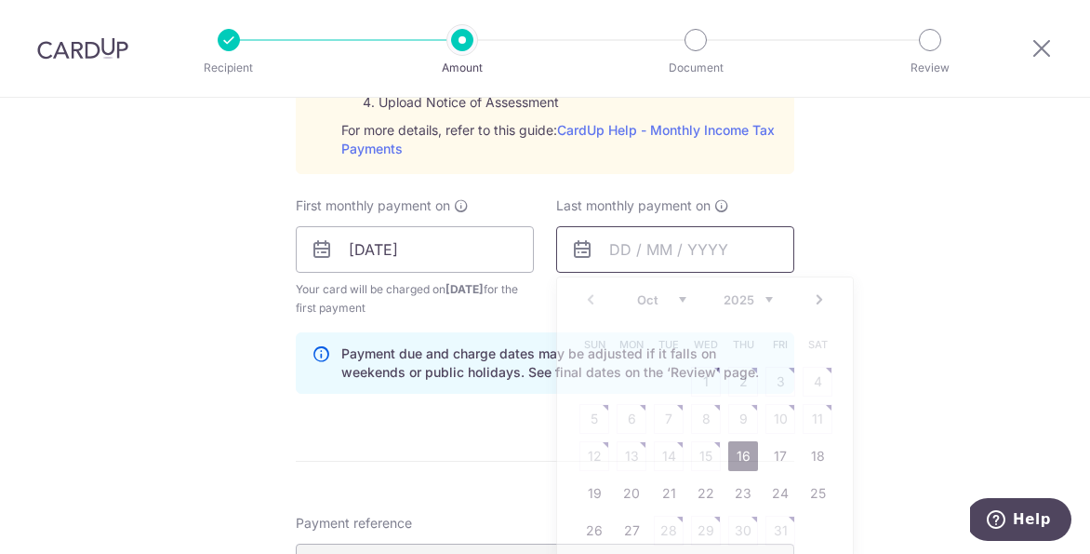
click at [693, 253] on input "text" at bounding box center [675, 249] width 238 height 47
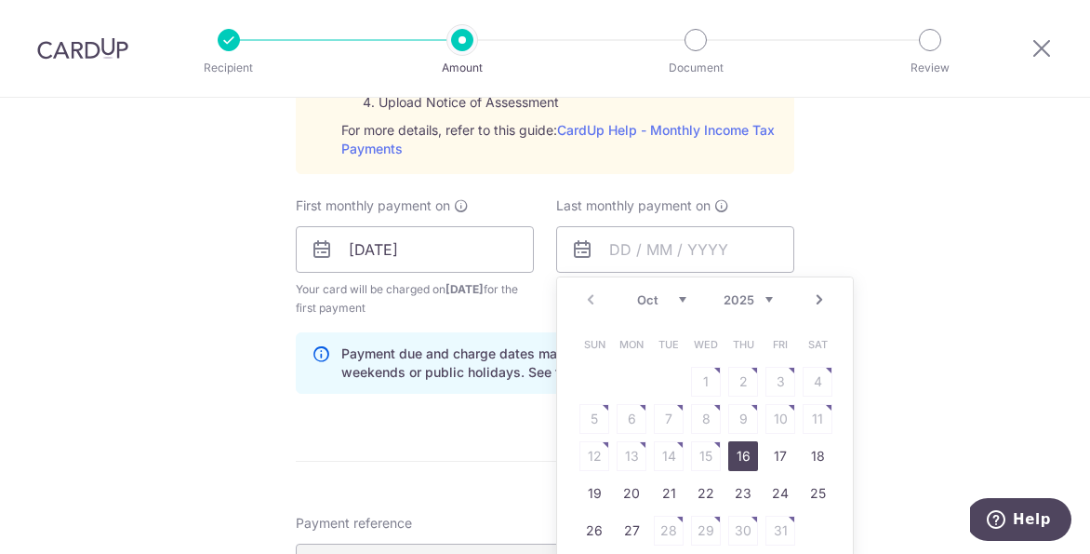
click at [820, 295] on link "Next" at bounding box center [820, 299] width 22 height 22
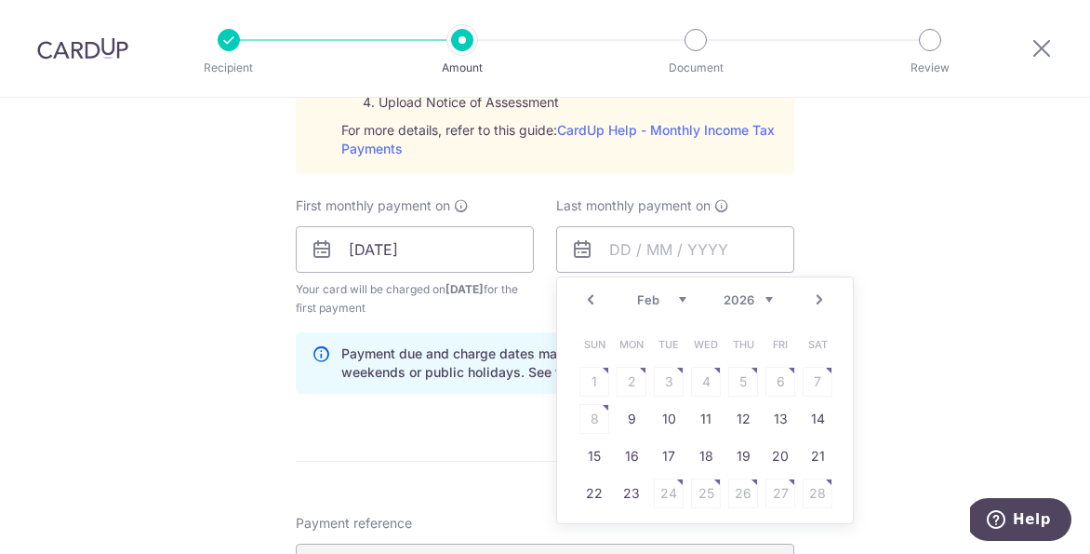
click at [820, 295] on link "Next" at bounding box center [820, 299] width 22 height 22
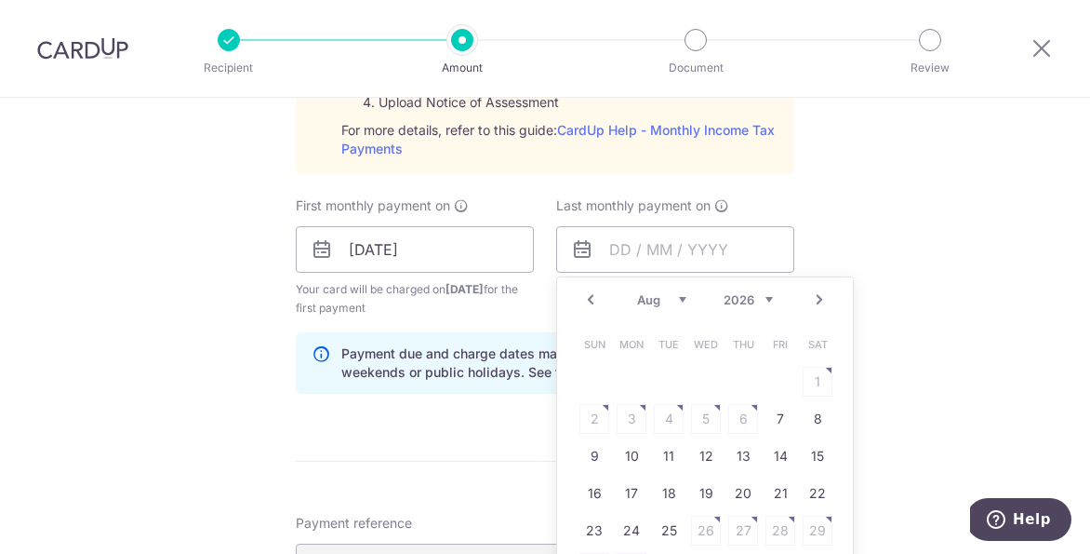
click at [588, 302] on link "Prev" at bounding box center [591, 299] width 22 height 22
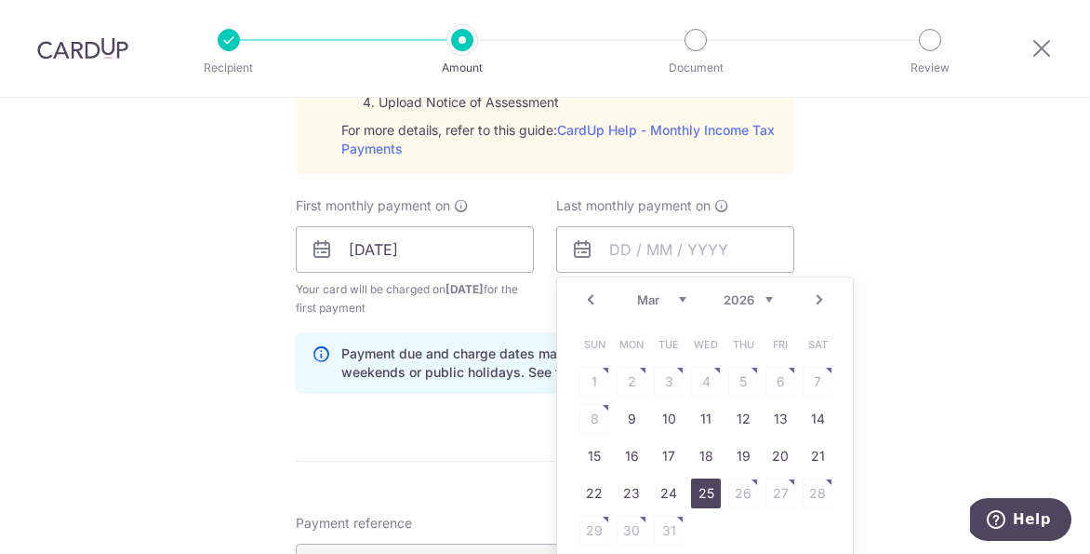
click at [711, 486] on link "25" at bounding box center [706, 493] width 30 height 30
type input "25/03/2026"
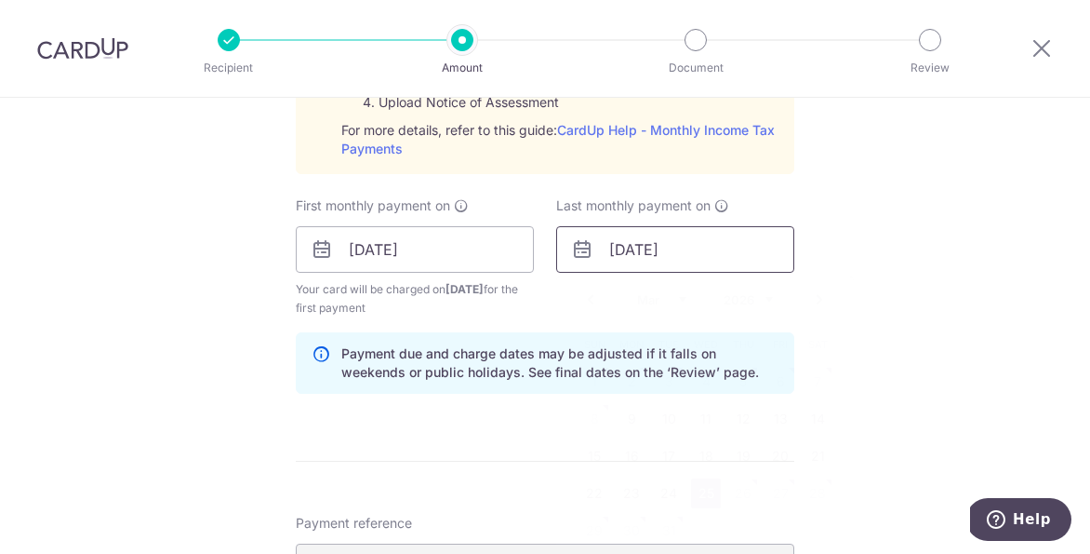
click at [722, 257] on input "25/03/2026" at bounding box center [675, 249] width 238 height 47
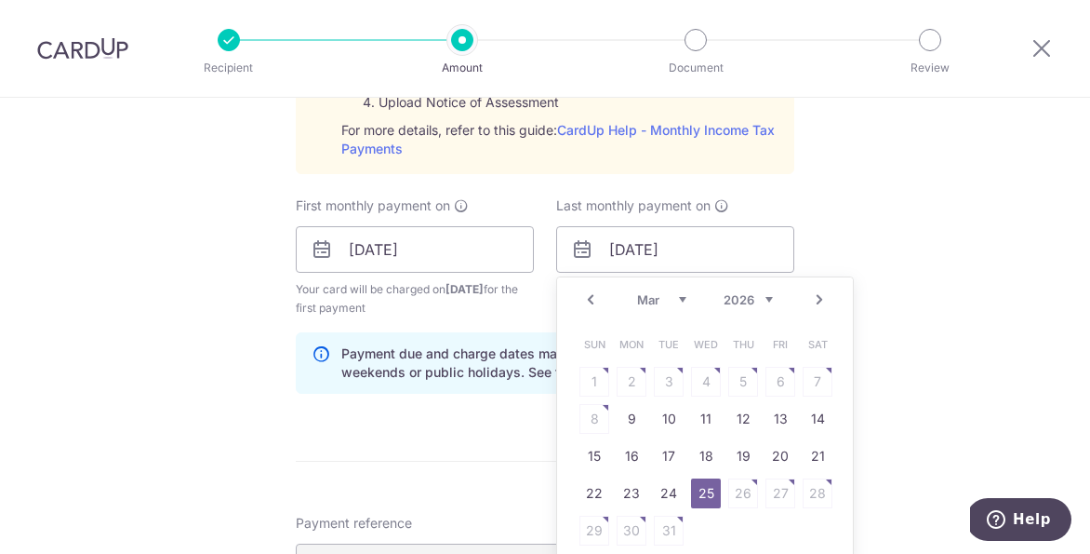
click at [751, 501] on table "Sun Mon Tue Wed Thu Fri Sat 1 2 3 4 5 6 7 8 9 10 11 12 13 14 15 16 17 18 19 20 …" at bounding box center [706, 437] width 261 height 223
click at [714, 492] on link "25" at bounding box center [706, 493] width 30 height 30
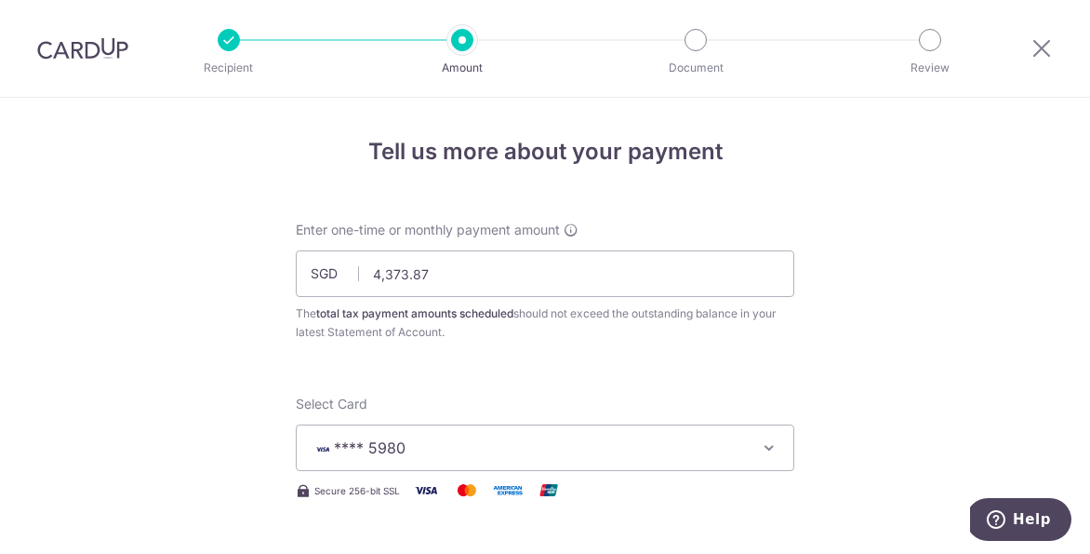
scroll to position [91, 0]
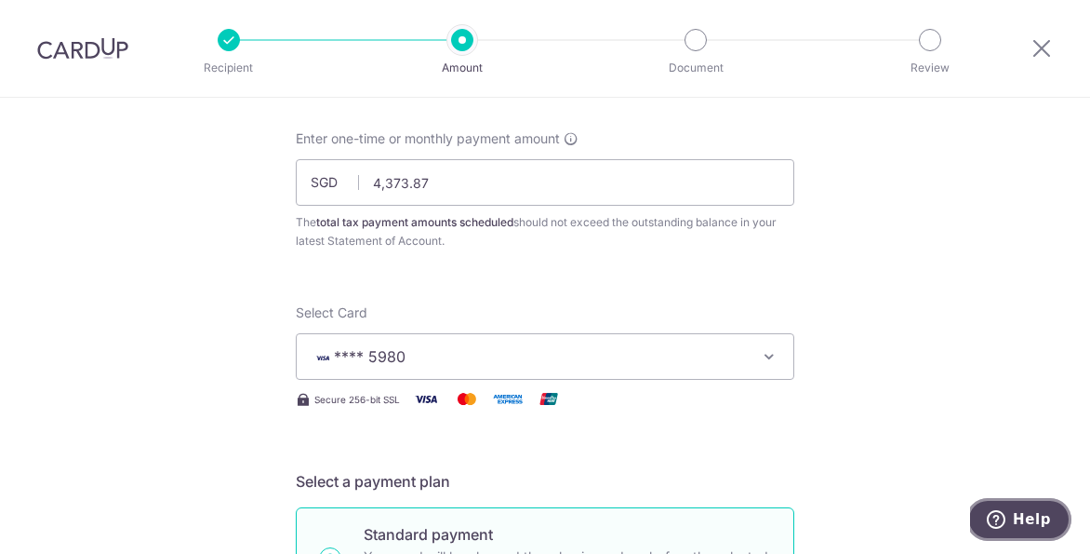
click at [1004, 536] on button "Help" at bounding box center [1019, 519] width 105 height 43
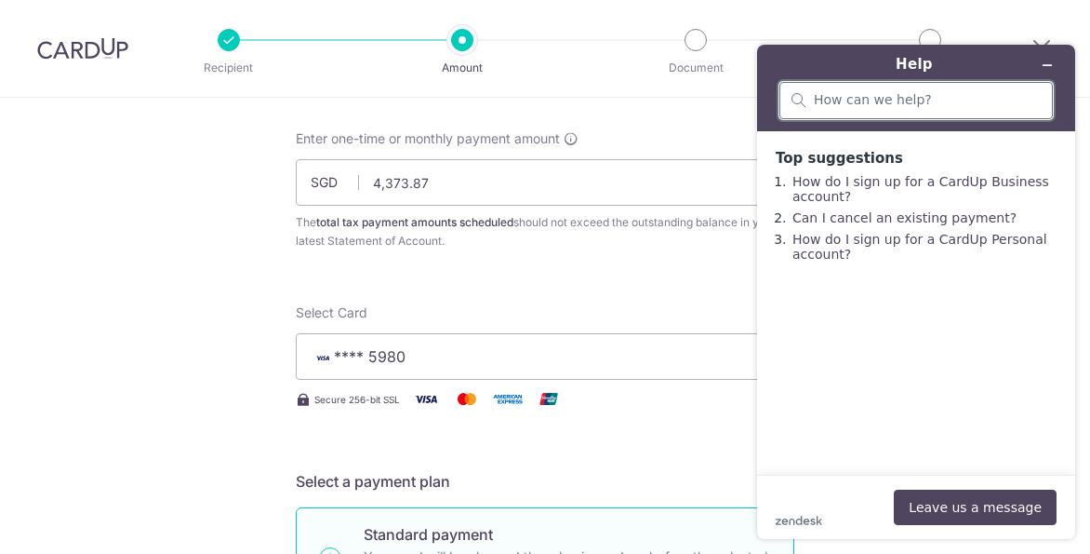
click at [882, 108] on input "search" at bounding box center [927, 100] width 227 height 17
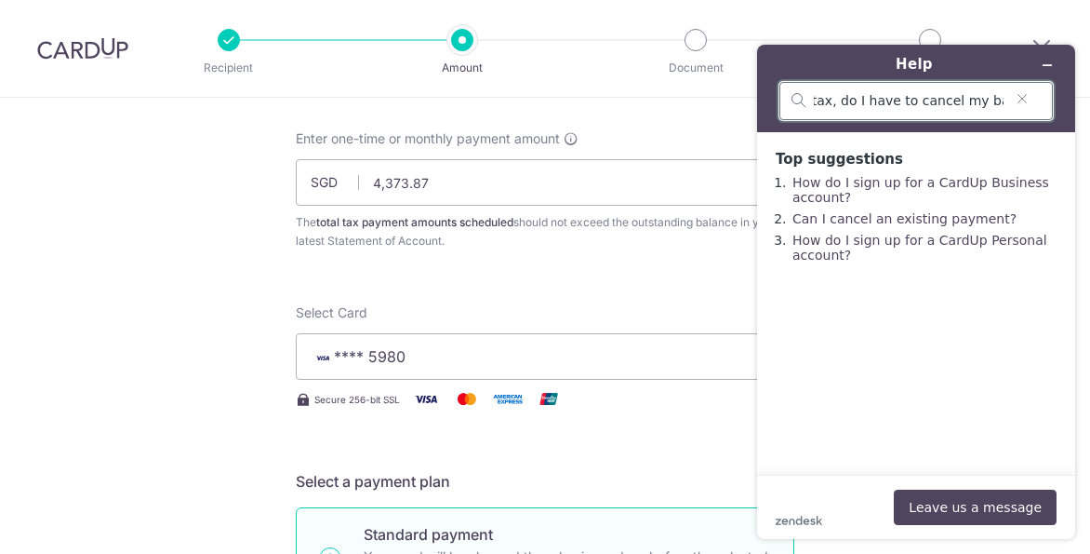
type input "If i want to set up monthly giro payment for income tax, do I have to cancel my…"
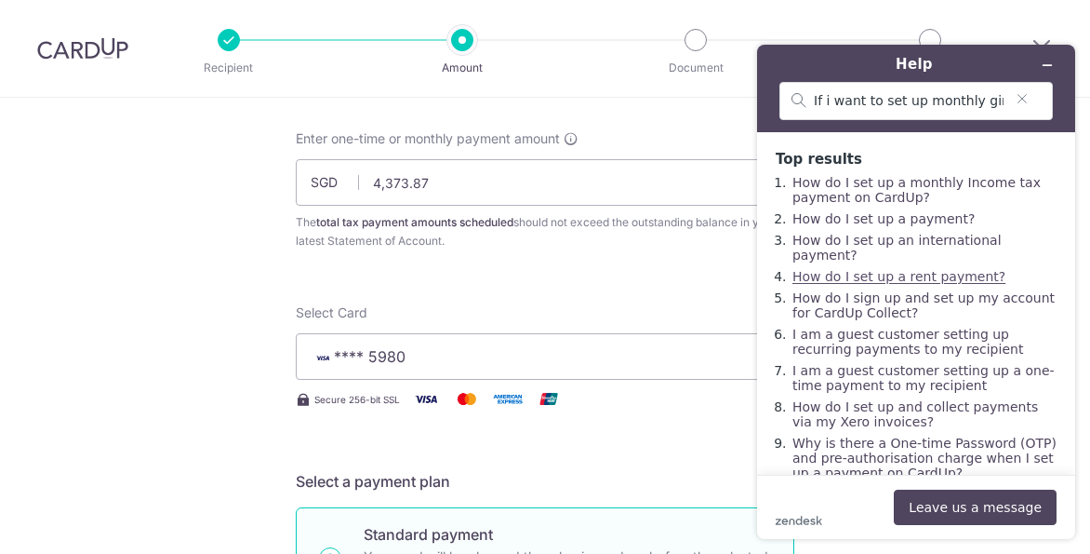
scroll to position [15, 0]
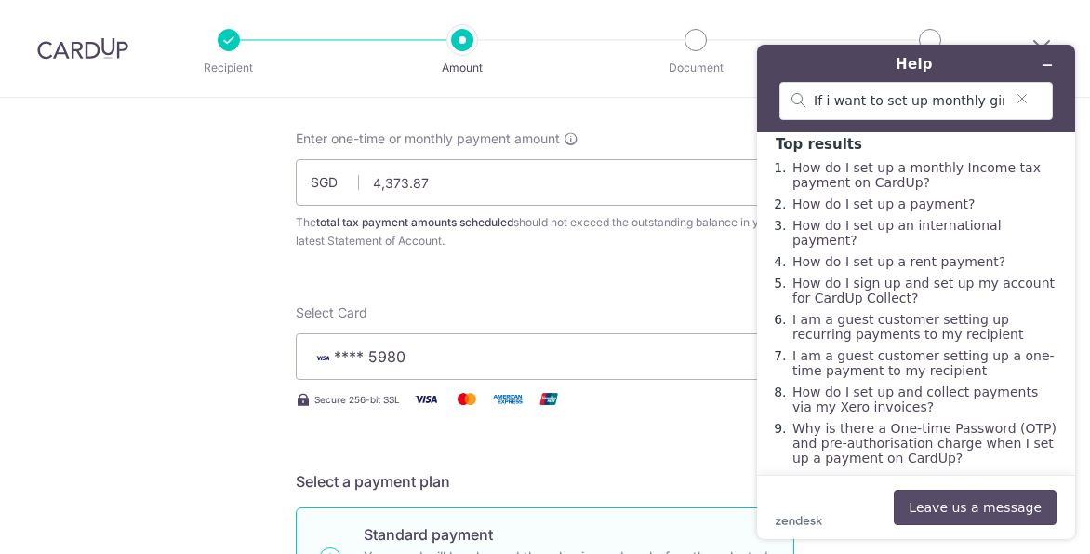
click at [941, 503] on button "Leave us a message" at bounding box center [975, 506] width 163 height 35
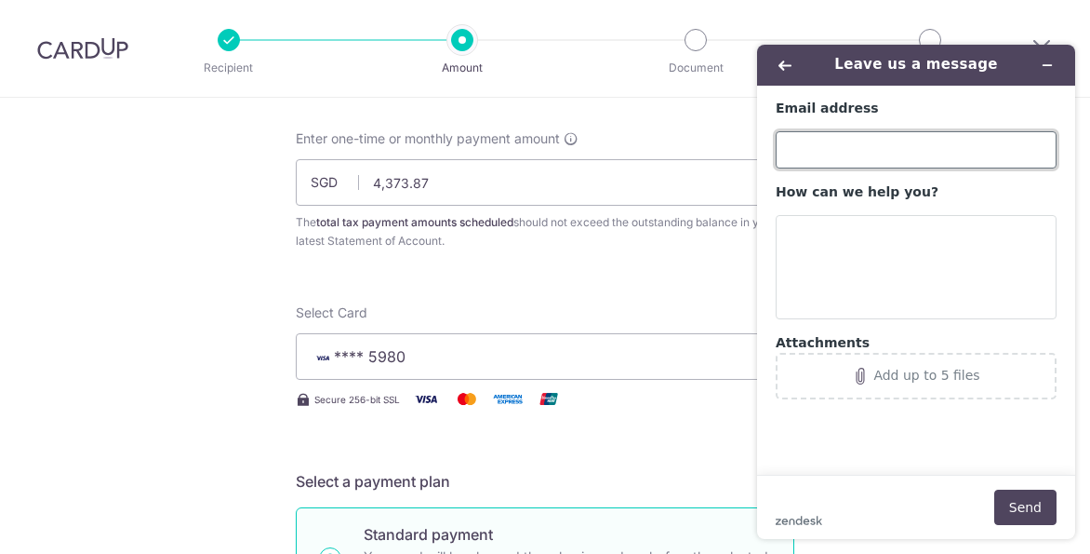
click at [861, 154] on input "Email address" at bounding box center [916, 149] width 281 height 37
type input "yeochenghau@gmail.com"
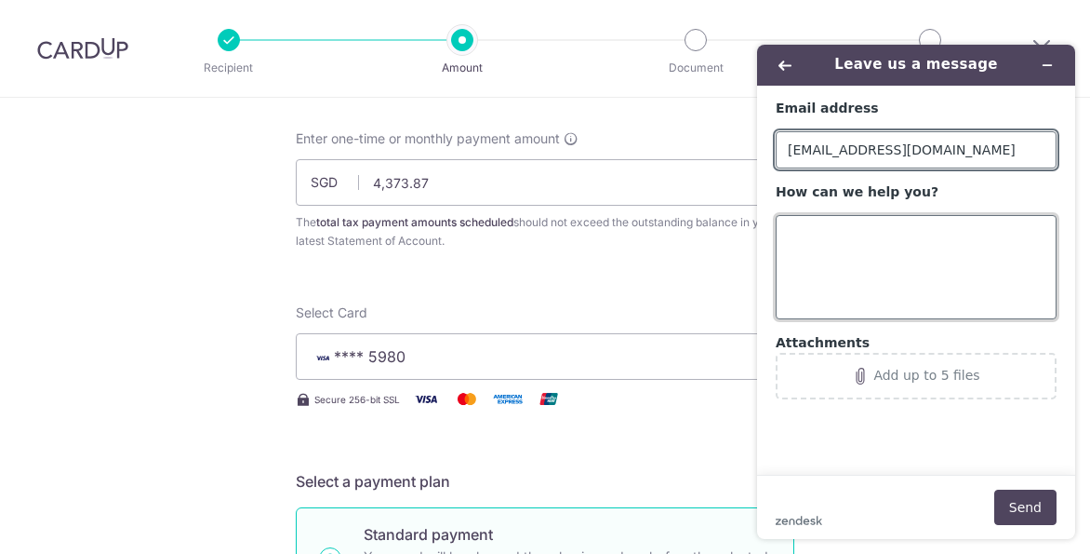
click at [873, 227] on textarea "How can we help you?" at bounding box center [916, 267] width 281 height 104
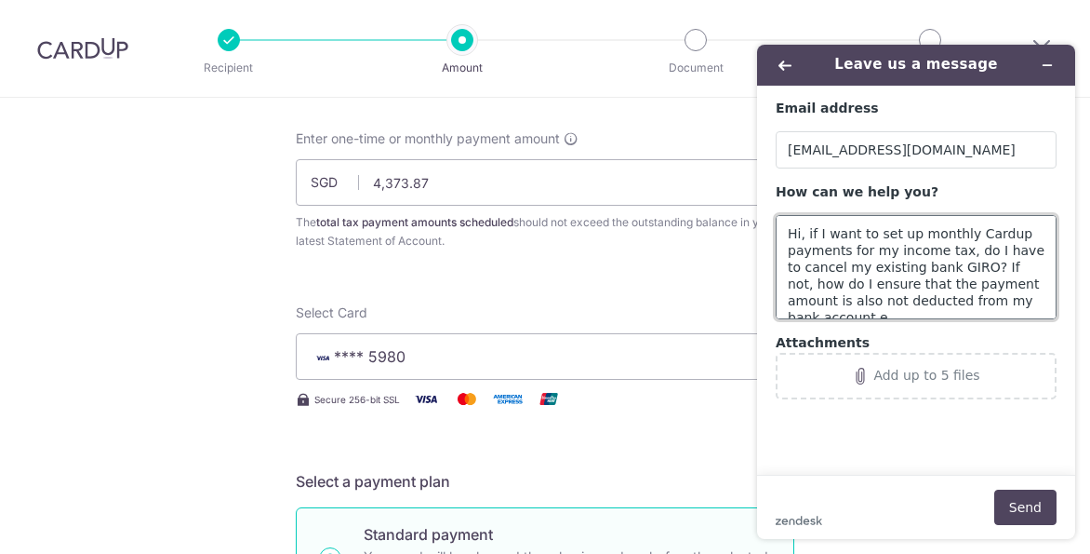
scroll to position [7, 0]
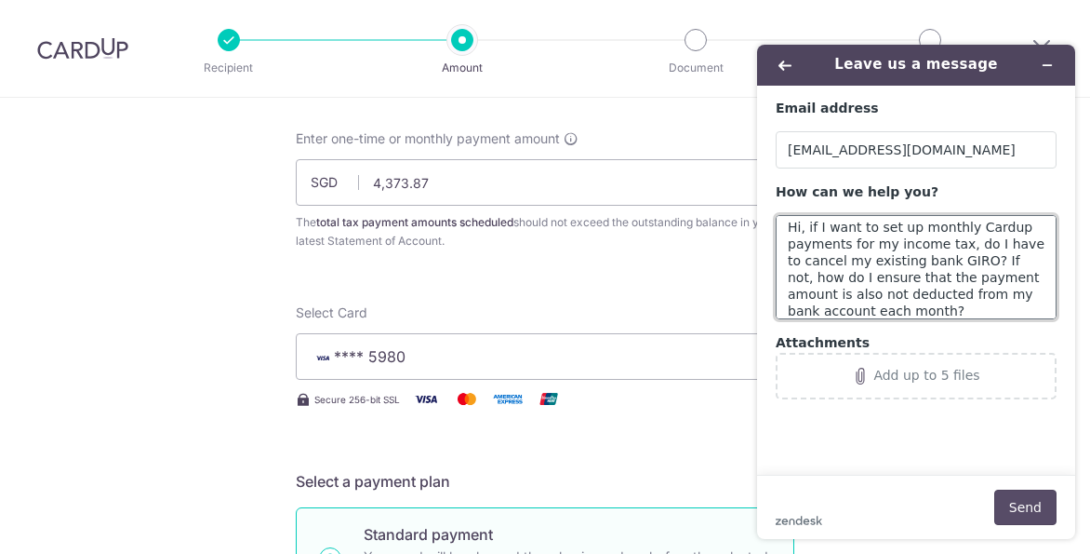
type textarea "Hi, if I want to set up monthly Cardup payments for my income tax, do I have to…"
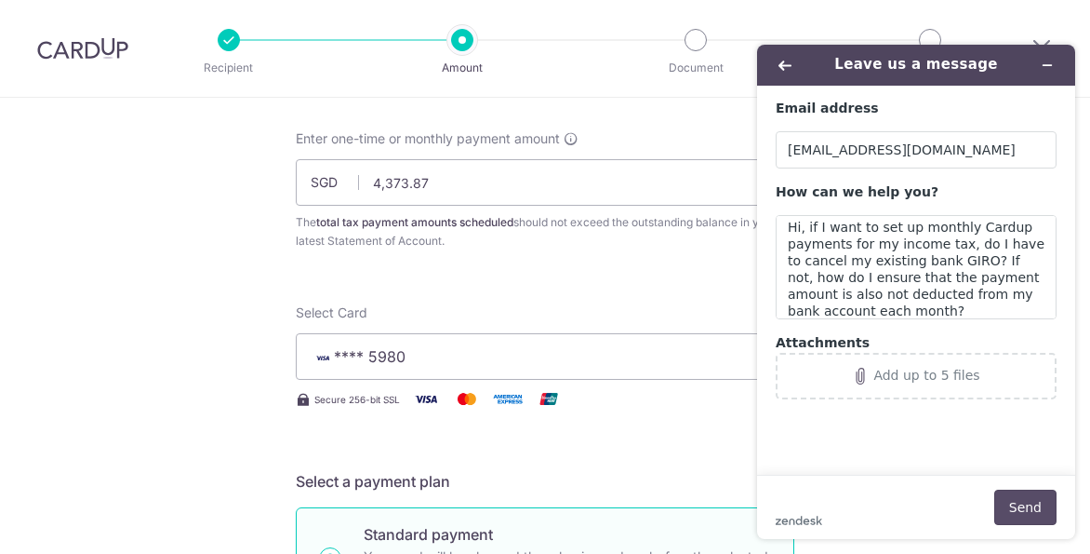
click at [1013, 506] on button "Send" at bounding box center [1026, 506] width 62 height 35
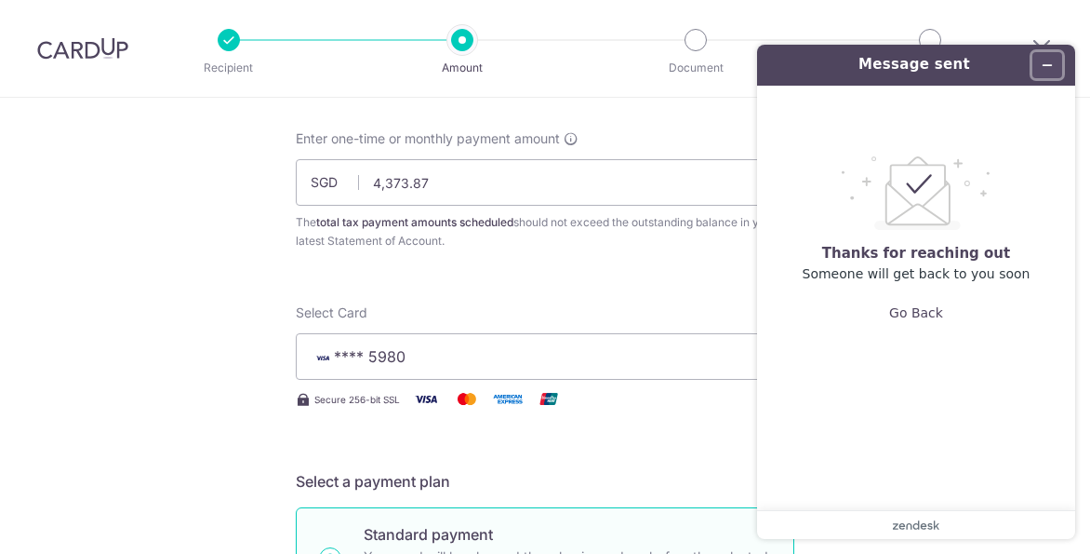
click at [1045, 73] on button "Minimise widget" at bounding box center [1048, 65] width 30 height 26
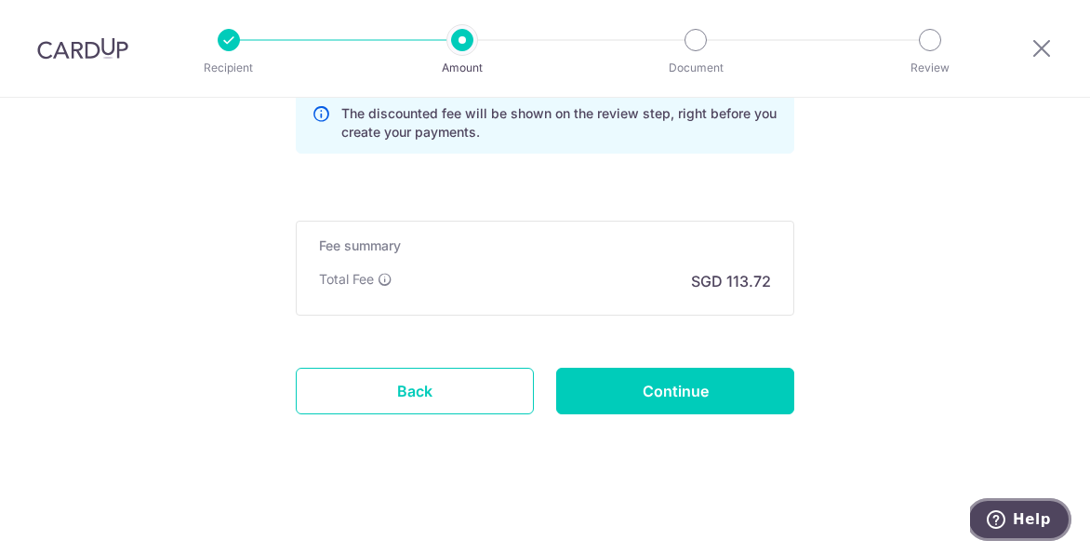
scroll to position [1642, 0]
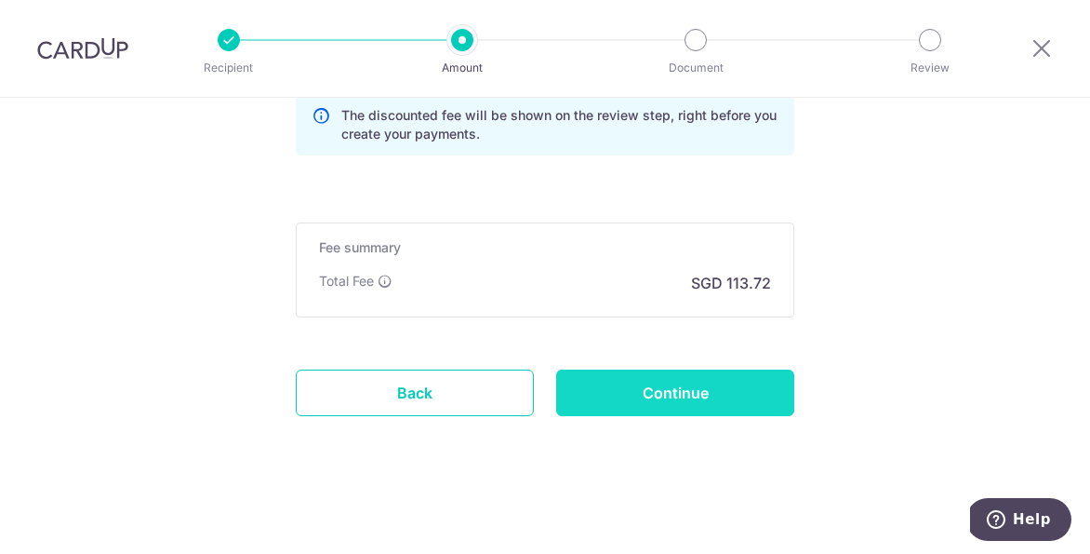
click at [679, 396] on input "Continue" at bounding box center [675, 392] width 238 height 47
